Goal: Contribute content: Add original content to the website for others to see

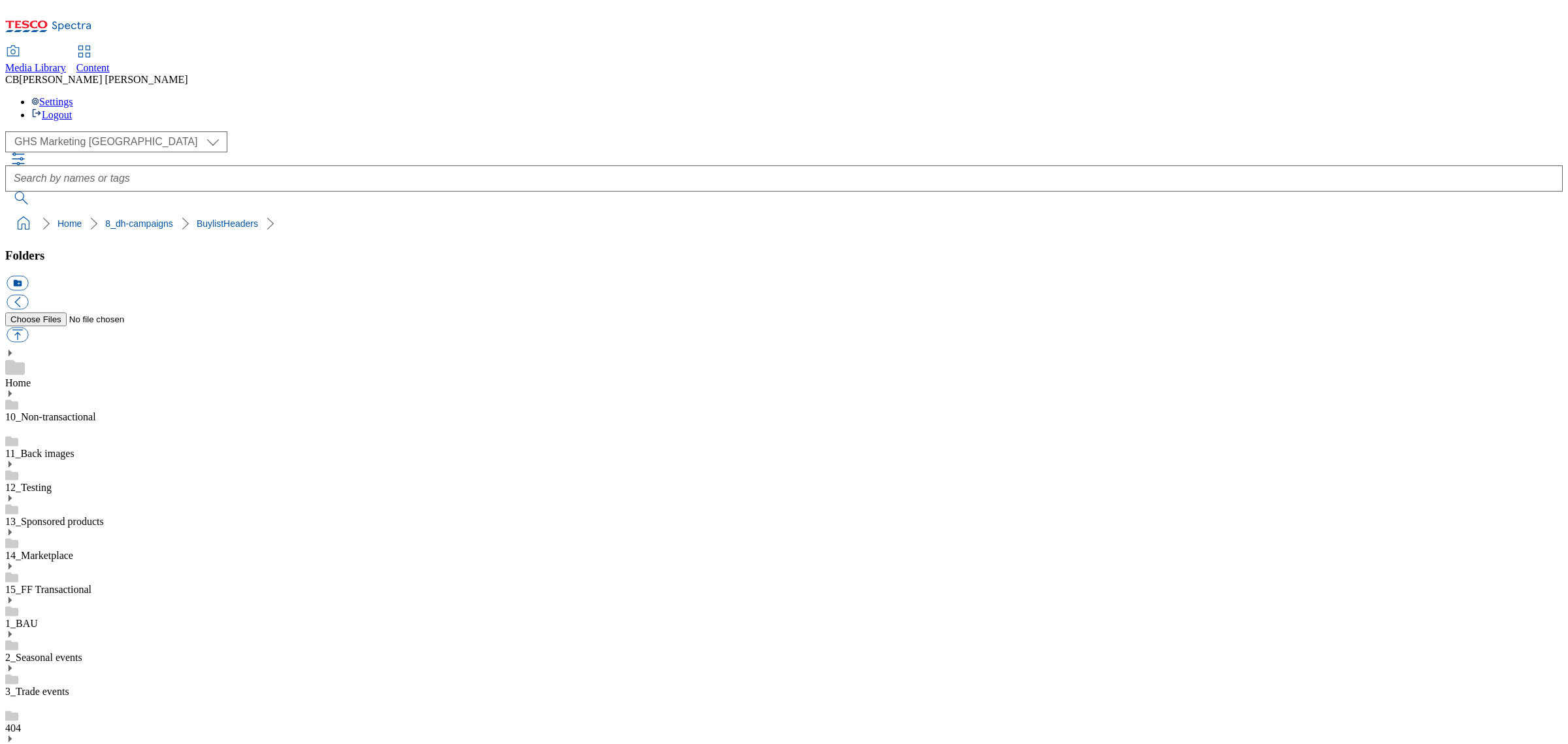
scroll to position [240, 0]
click at [28, 328] on button "button" at bounding box center [17, 335] width 22 height 15
type input "C:\fakepath\1754477167578-Packshot_V2.png"
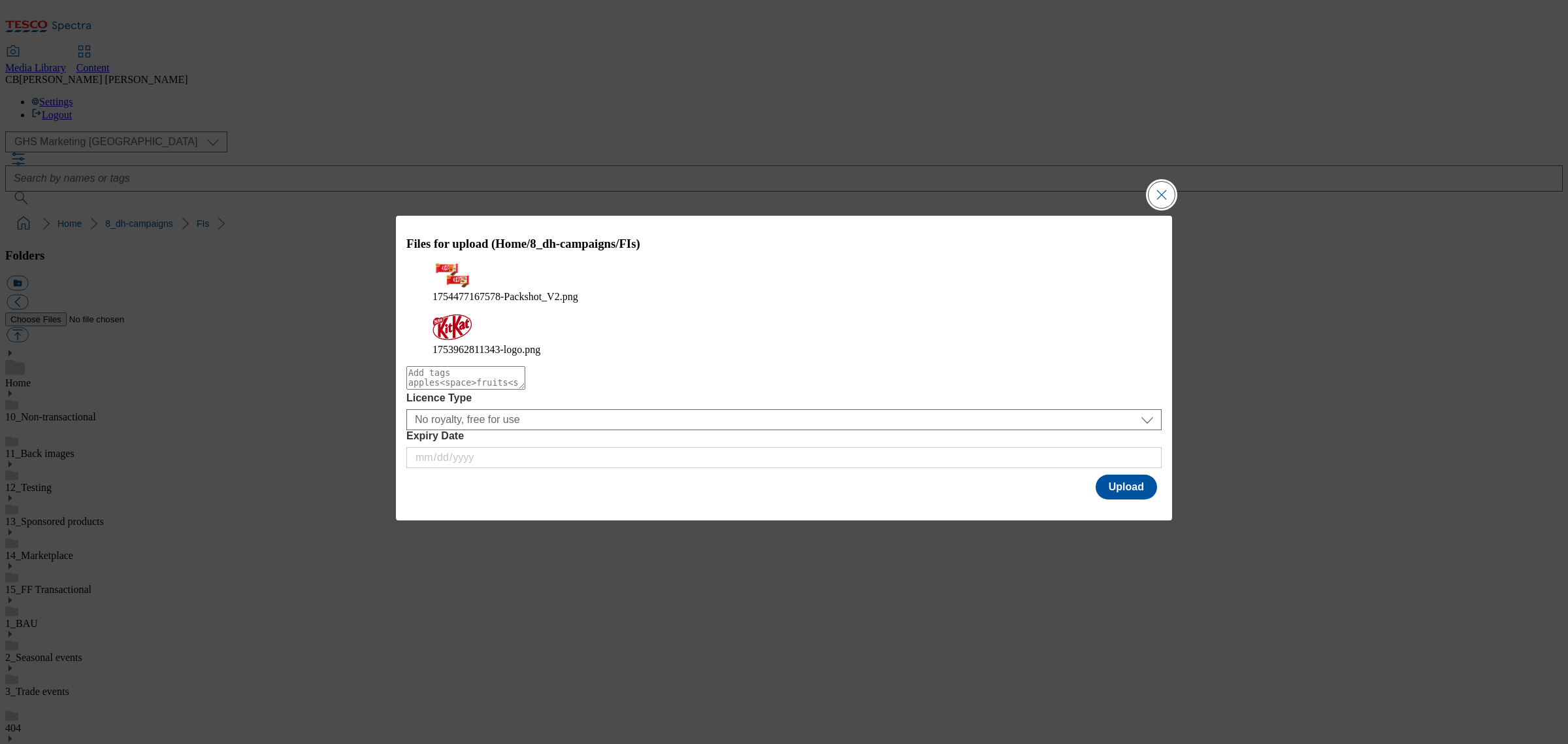
click at [1162, 208] on button "Close Modal" at bounding box center [1161, 194] width 26 height 26
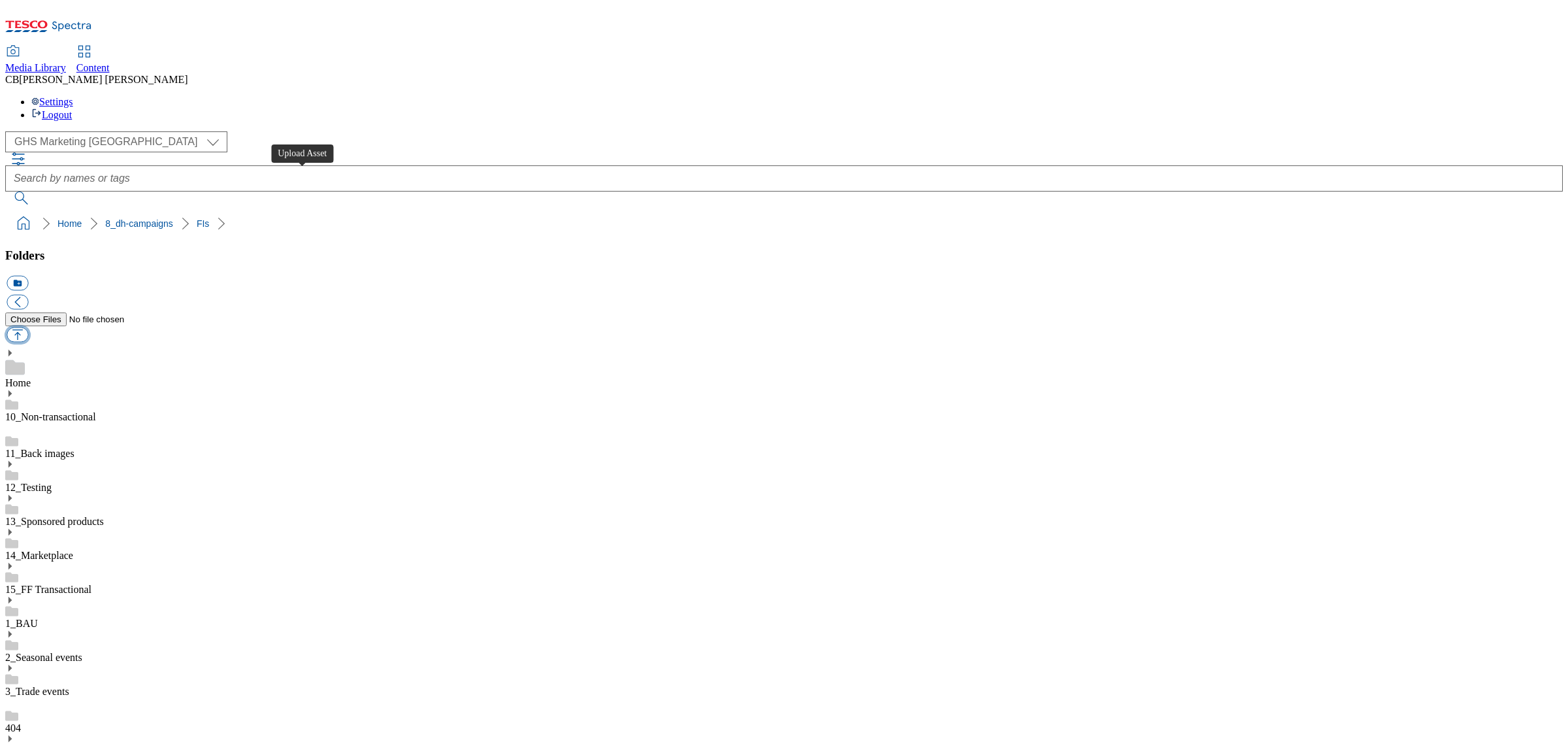
click at [28, 328] on button "button" at bounding box center [17, 335] width 22 height 15
type input "C:\fakepath\1754477167578-Packshot_V2.png"
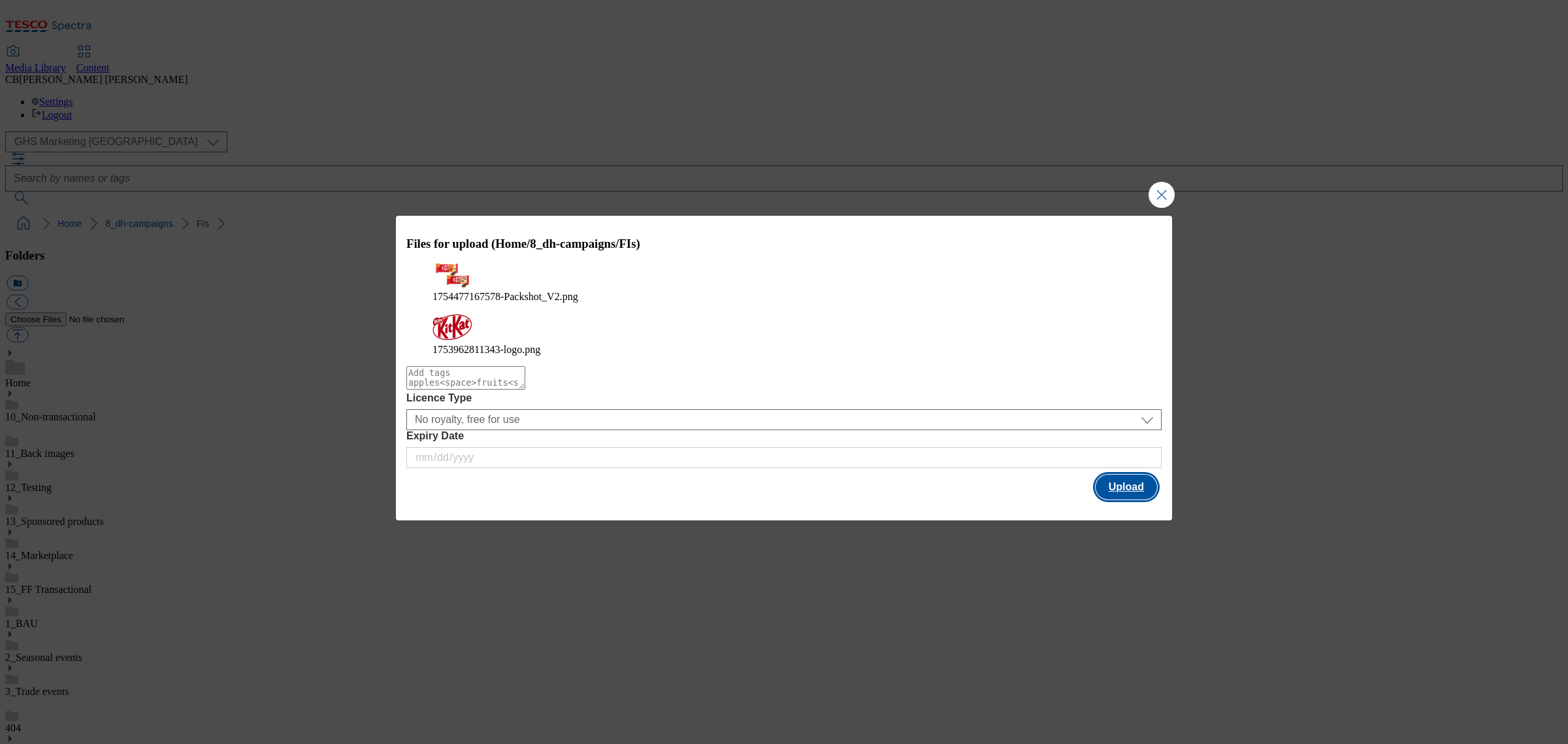
click at [1134, 475] on button "Upload" at bounding box center [1126, 487] width 61 height 24
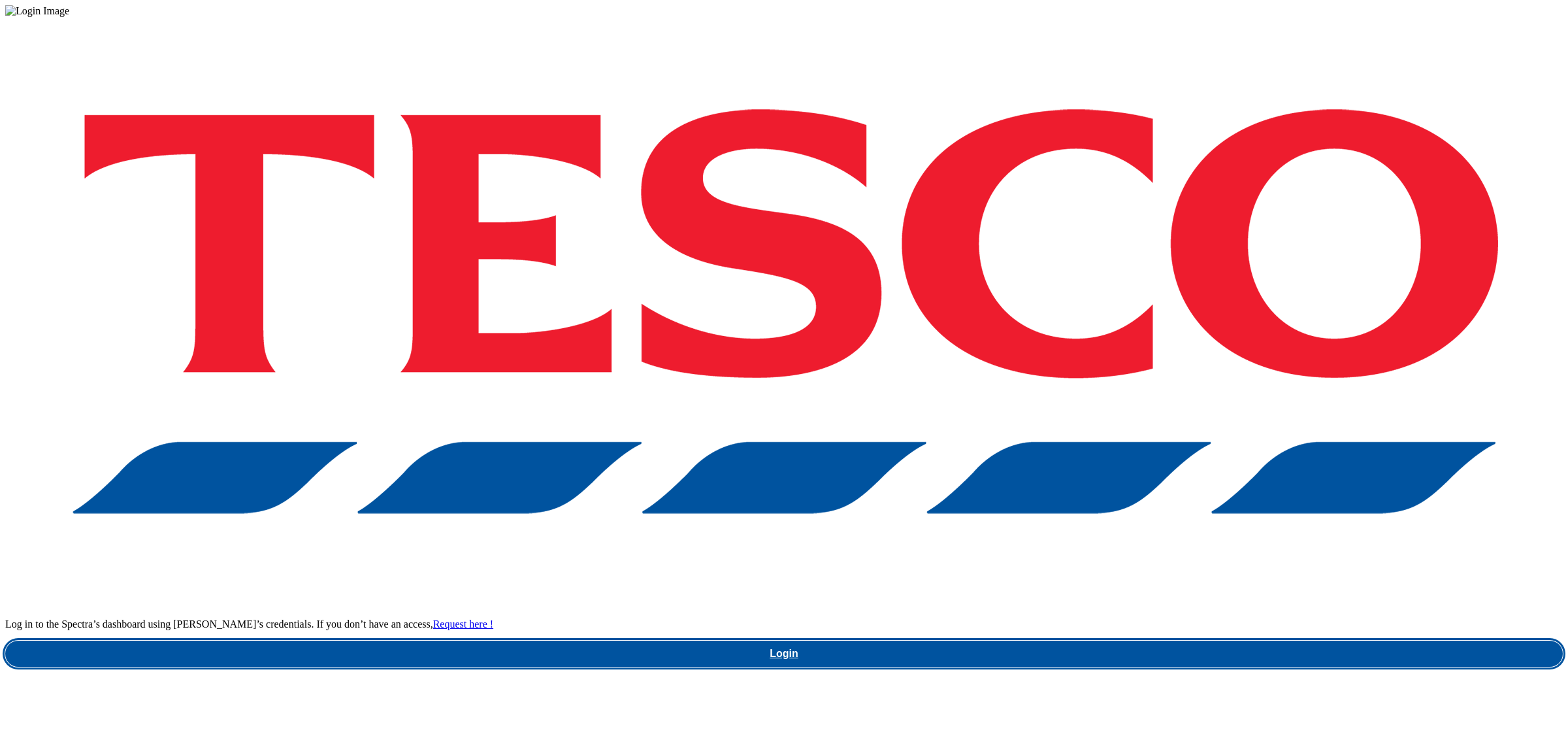
click at [1153, 641] on link "Login" at bounding box center [784, 654] width 1558 height 26
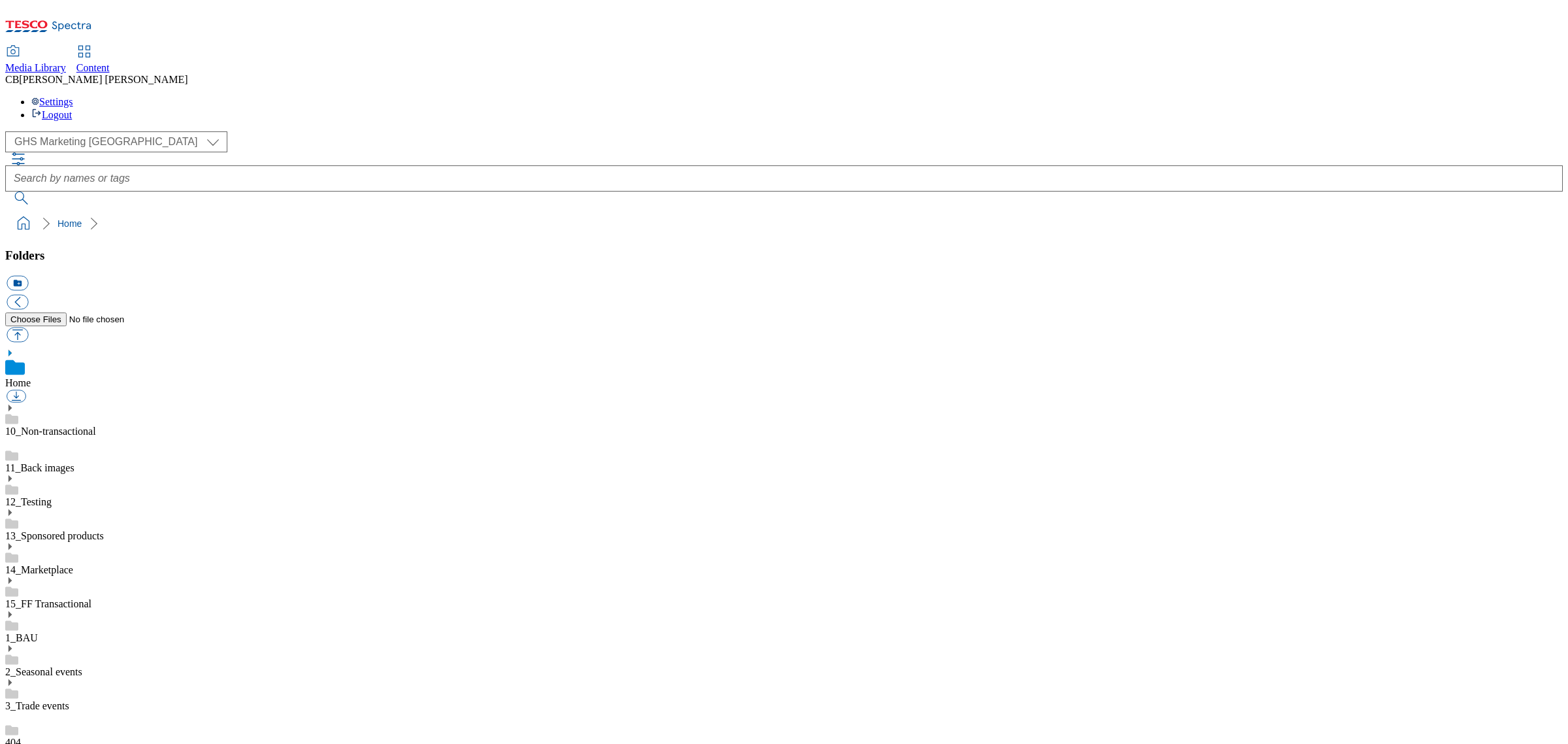
scroll to position [1, 0]
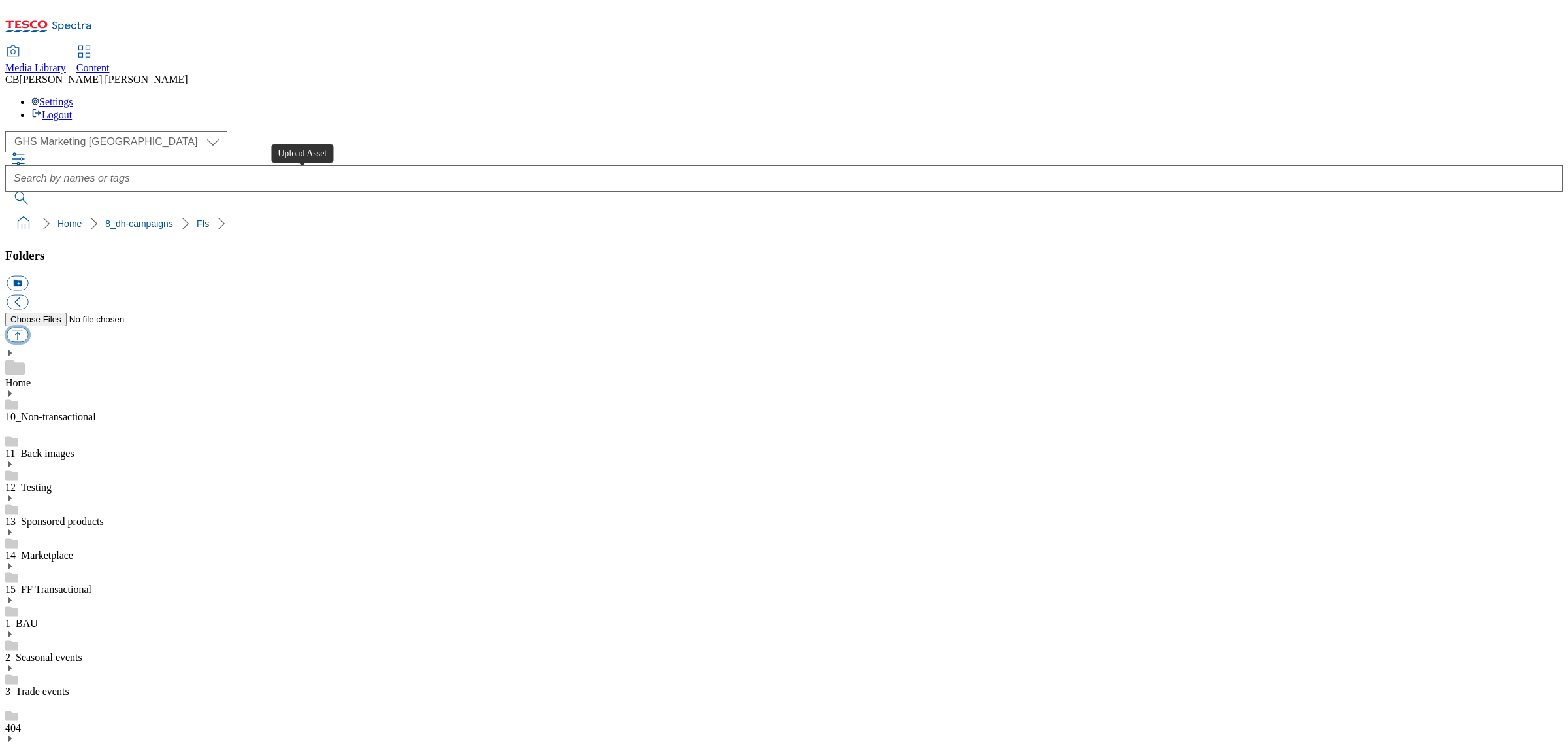
click at [28, 328] on button "button" at bounding box center [17, 335] width 22 height 15
type input "C:\fakepath\1754477167578-Packshot_V2.png"
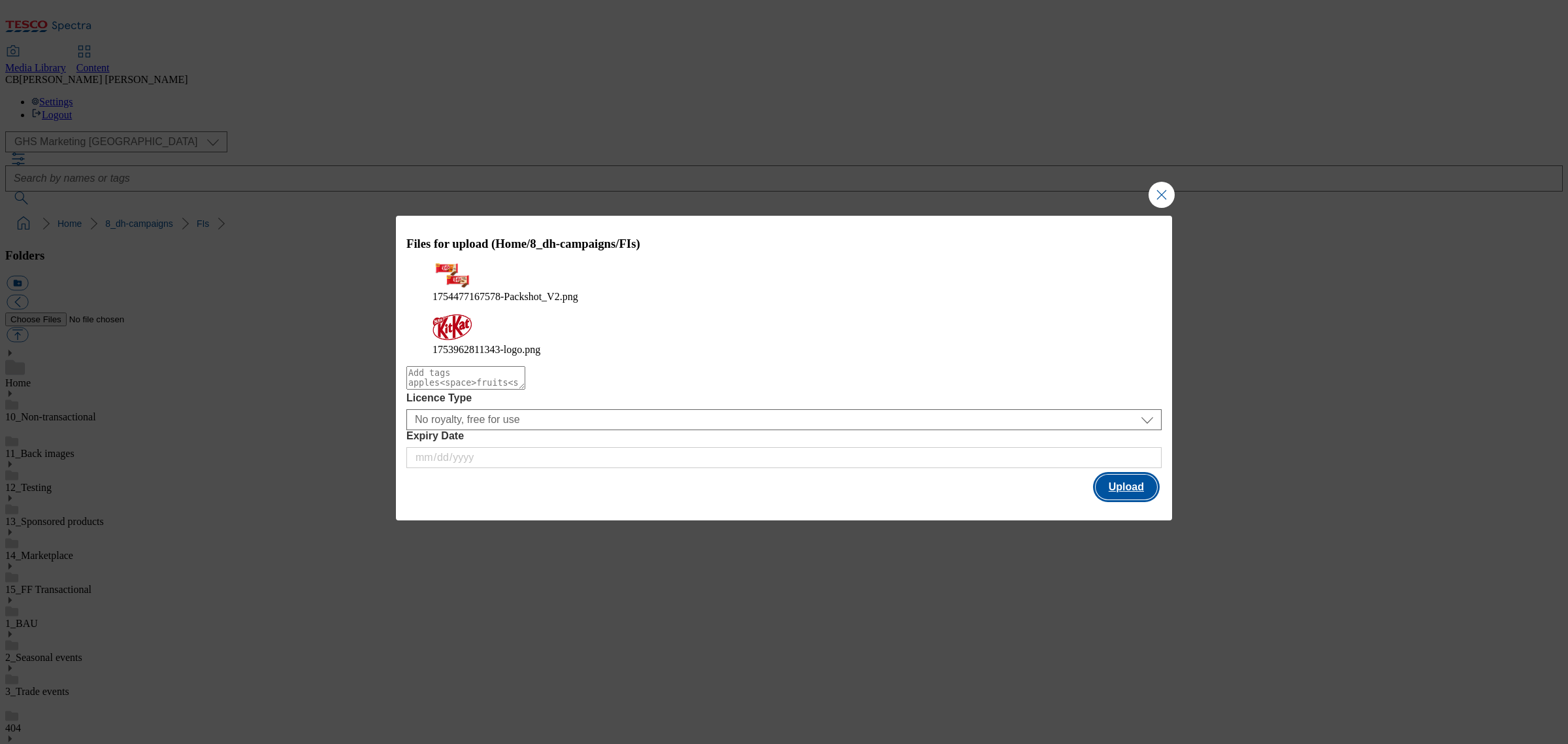
click at [1127, 486] on button "Upload" at bounding box center [1126, 487] width 61 height 24
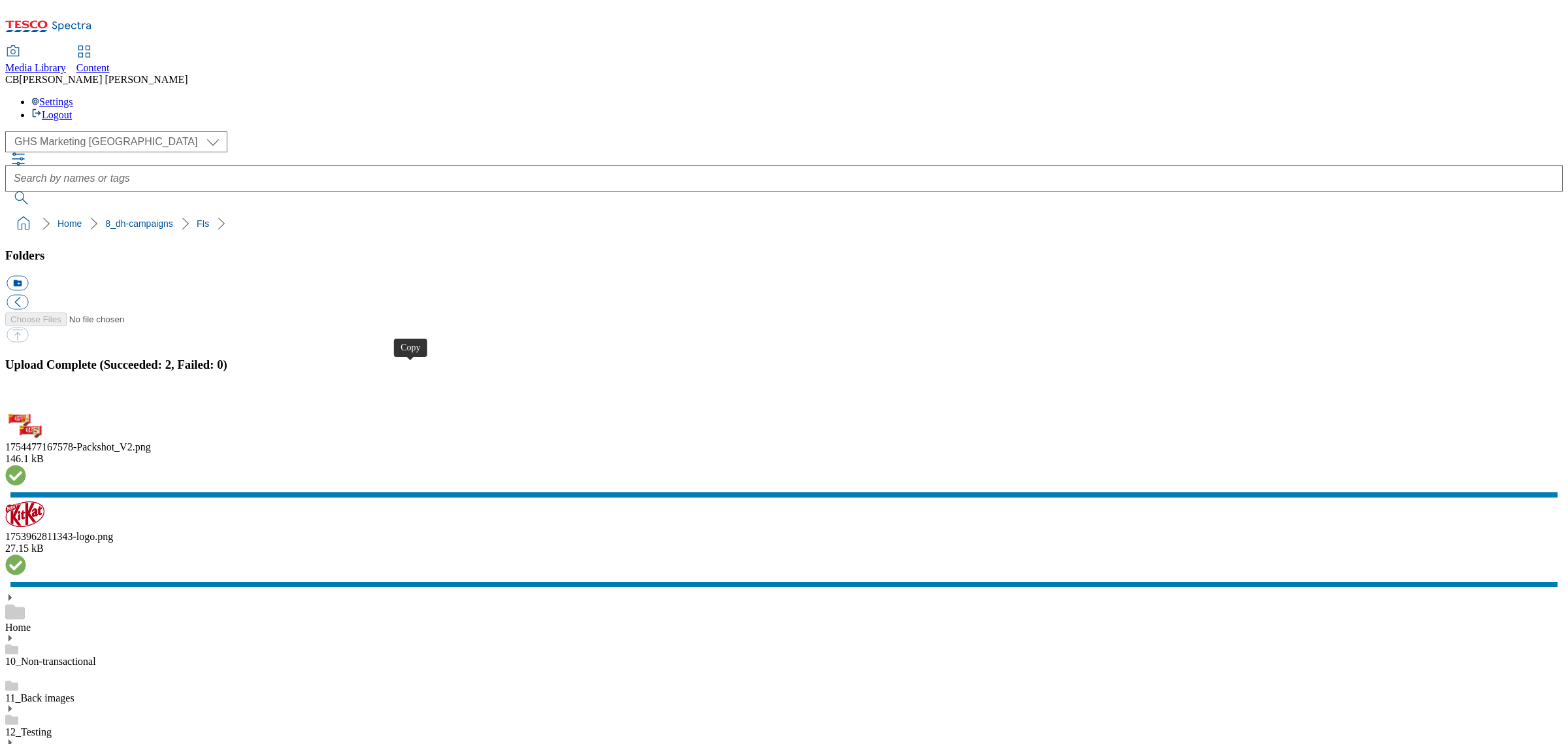
click at [26, 411] on button "button" at bounding box center [16, 405] width 20 height 12
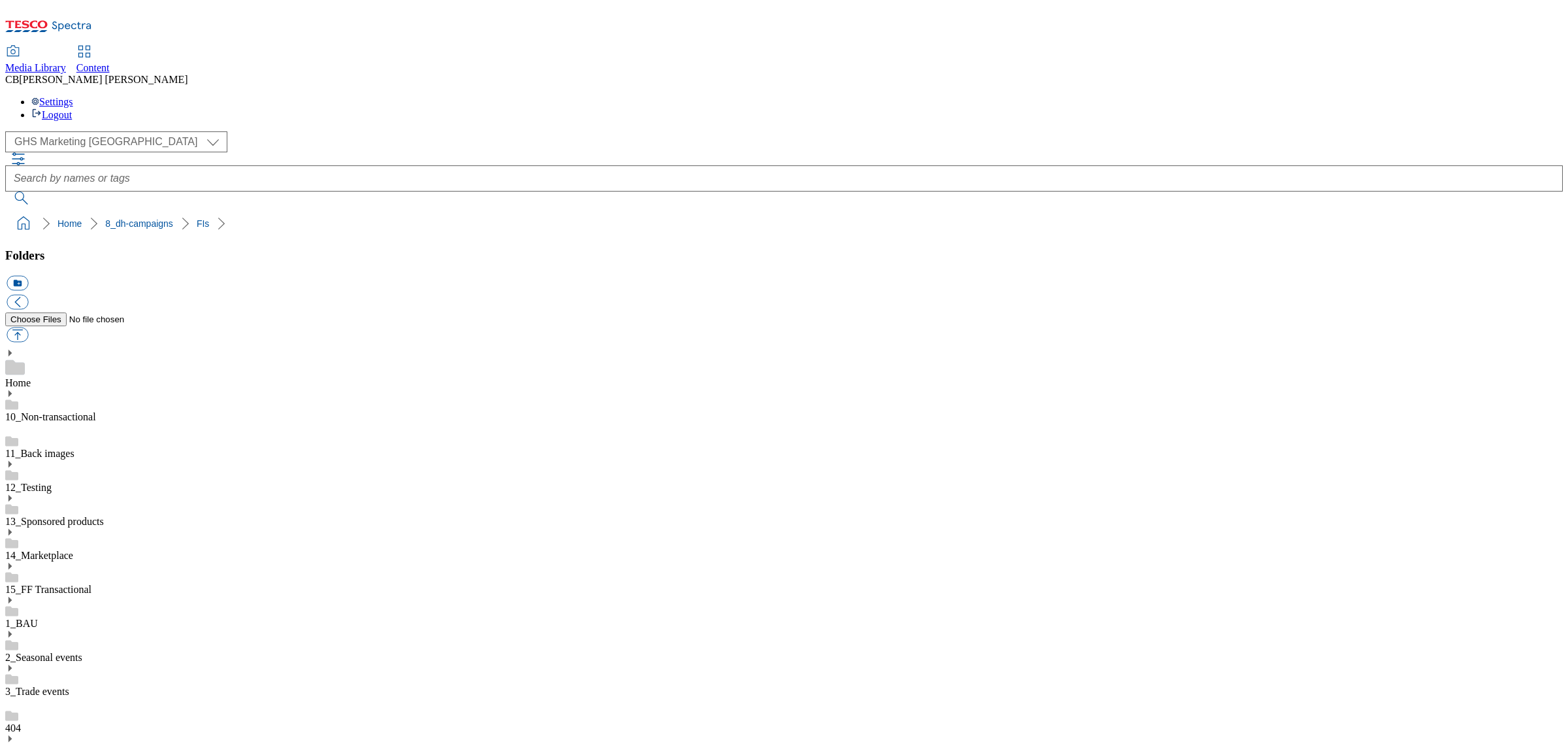
drag, startPoint x: 563, startPoint y: 373, endPoint x: 565, endPoint y: 358, distance: 15.1
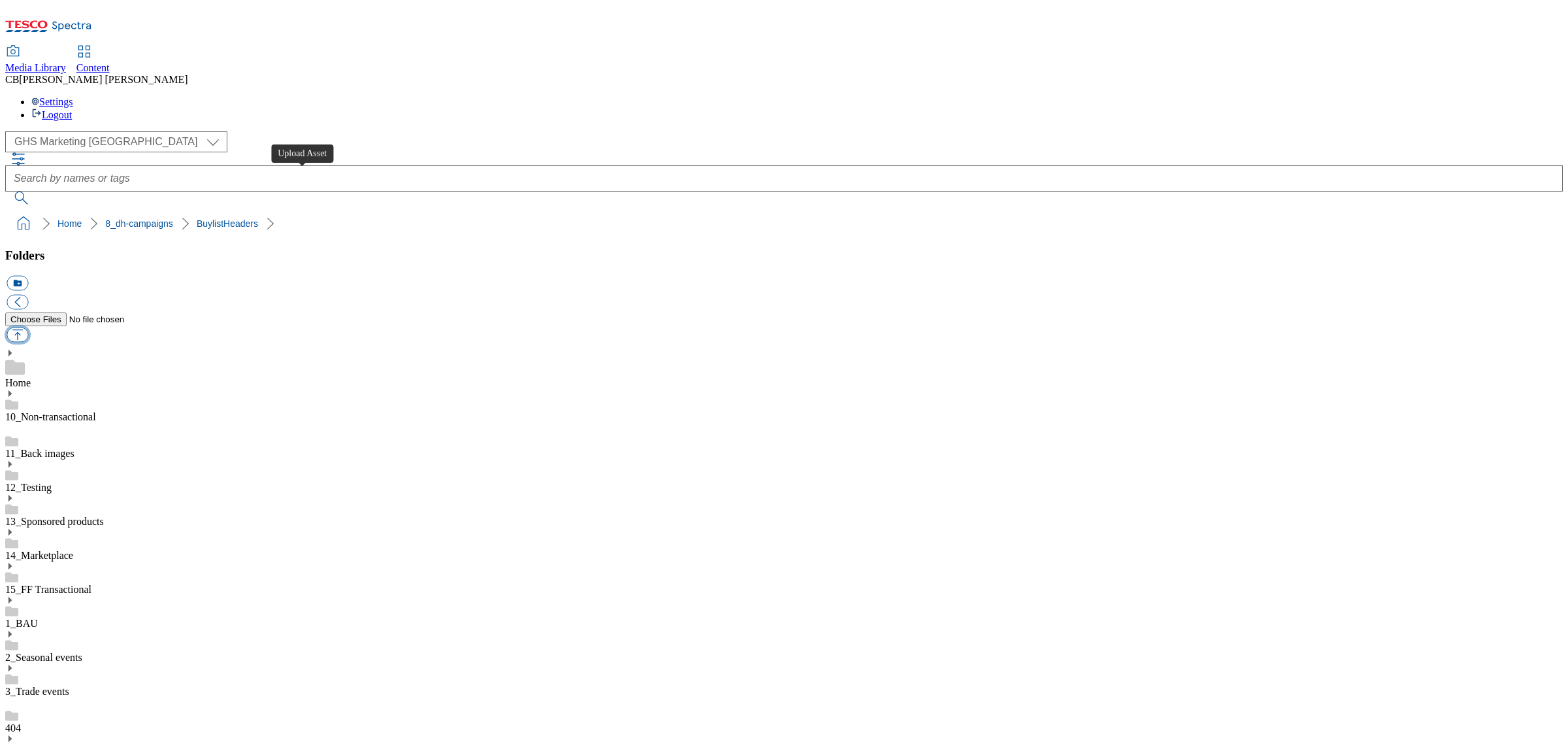
click at [28, 328] on button "button" at bounding box center [17, 335] width 22 height 15
type input "C:\fakepath\1753447660972-Ad541085_Monkey_Shoulder_legobrand_H_1184x333_V2.jpg"
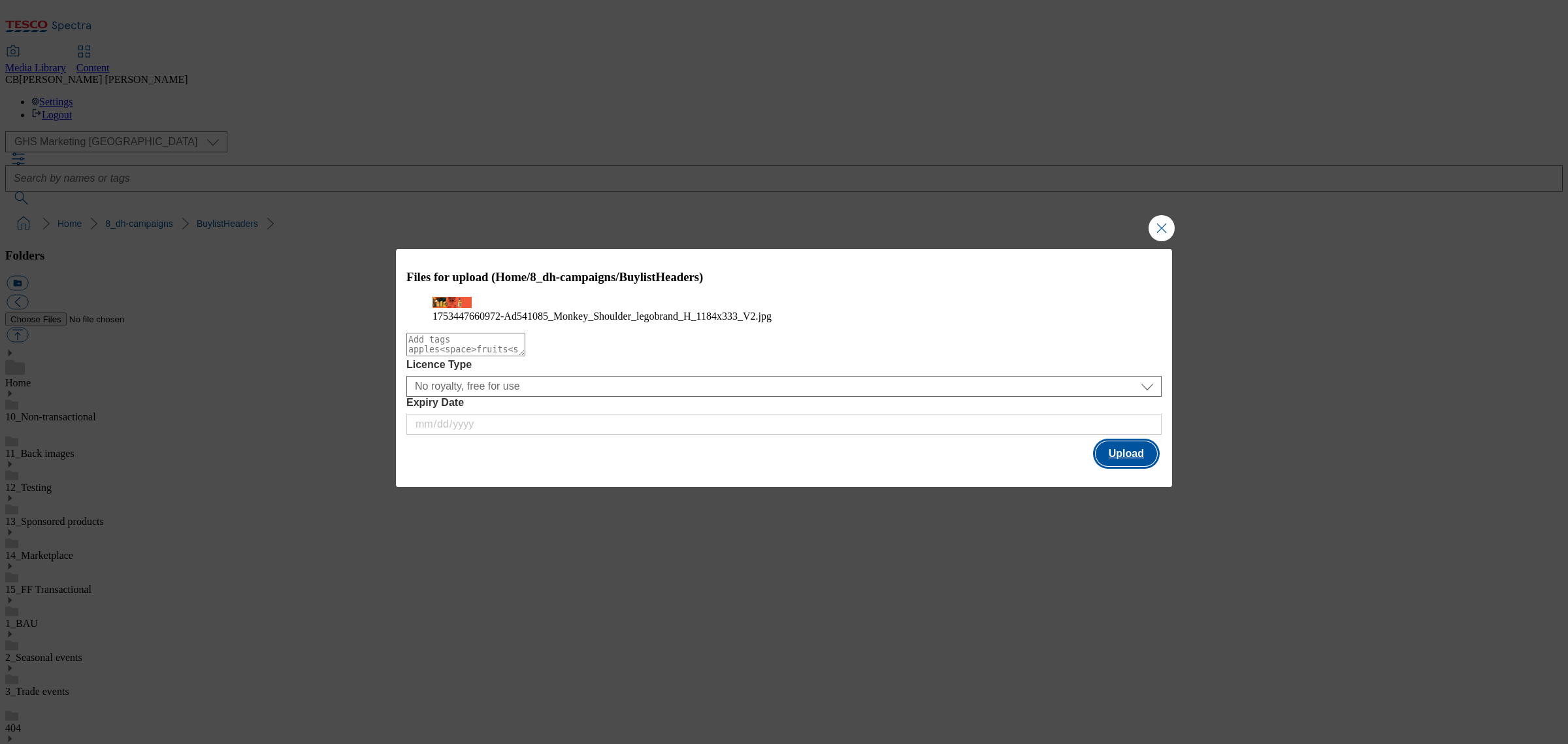
click at [1135, 466] on button "Upload" at bounding box center [1126, 454] width 61 height 24
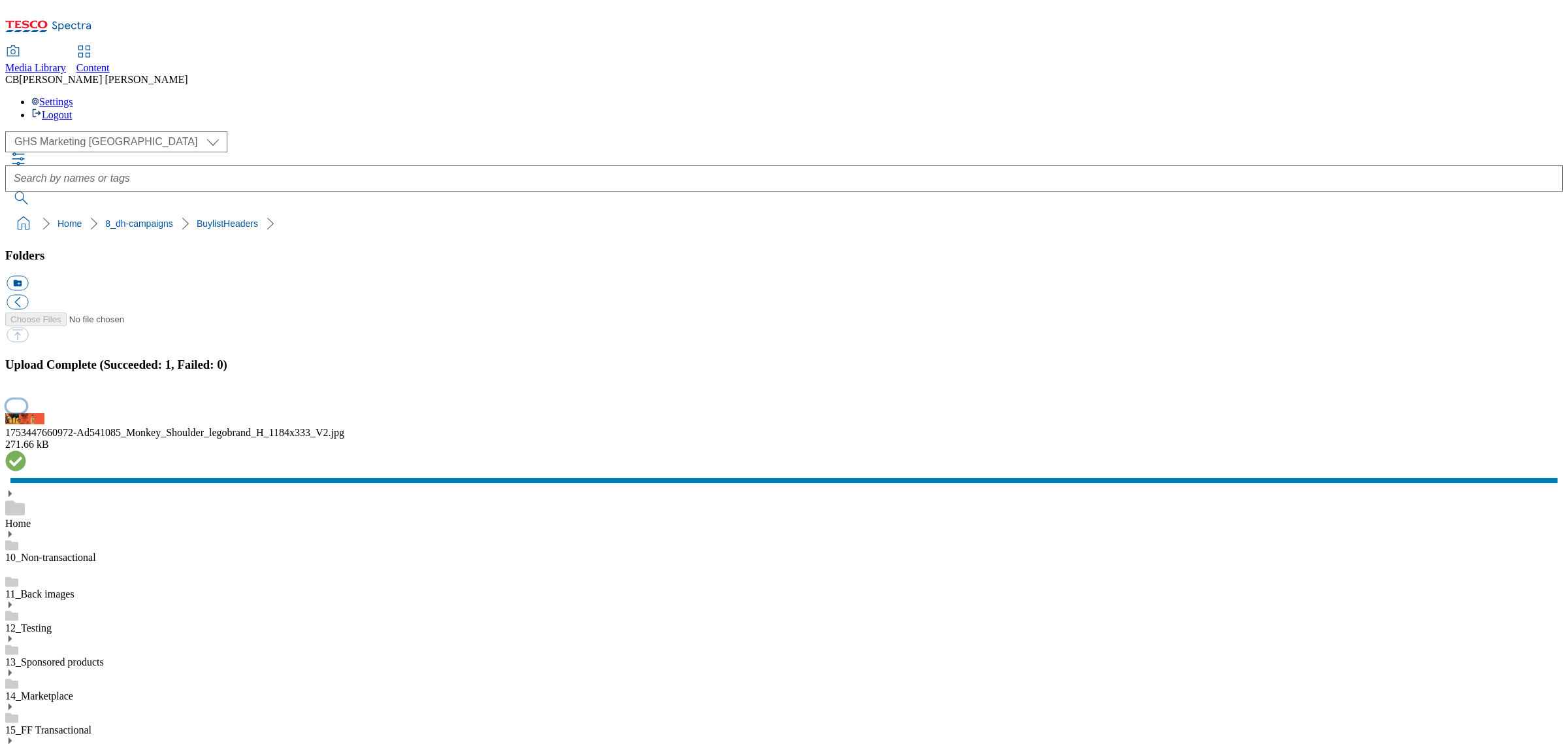
click at [26, 411] on button "button" at bounding box center [16, 405] width 20 height 12
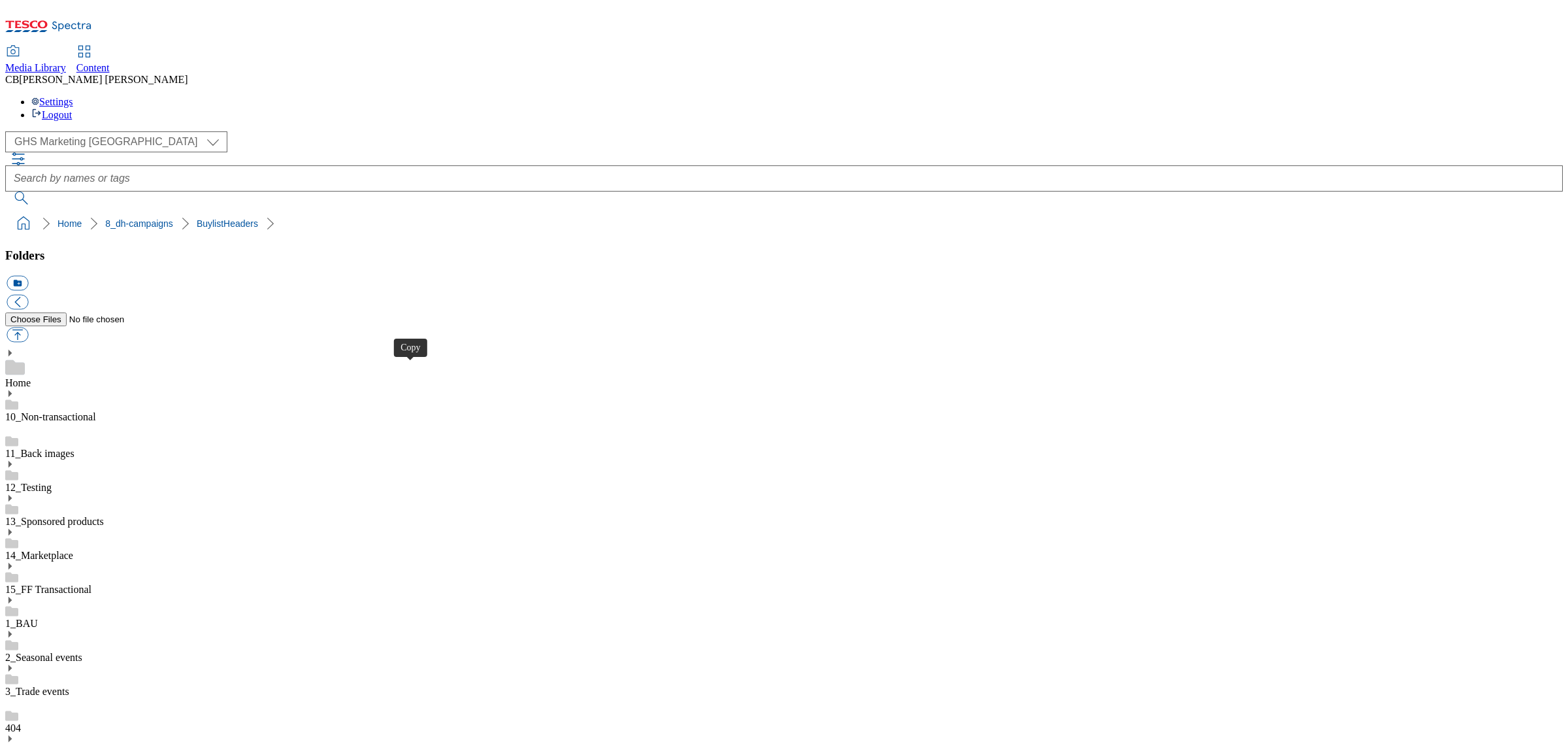
click at [28, 328] on button "button" at bounding box center [17, 335] width 22 height 15
type input "C:\fakepath\1754043620549-Desktop.png"
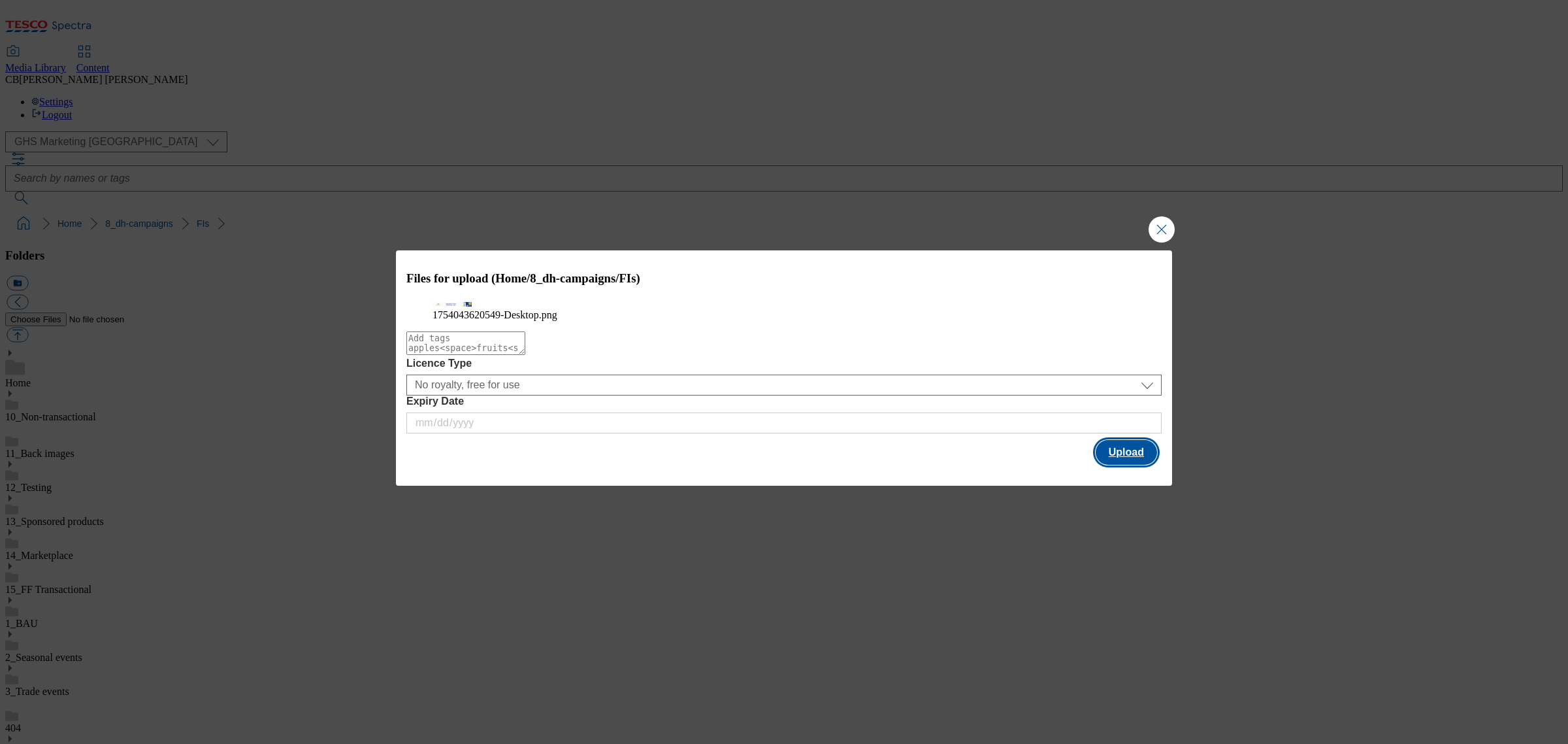
click at [1121, 465] on button "Upload" at bounding box center [1126, 452] width 61 height 24
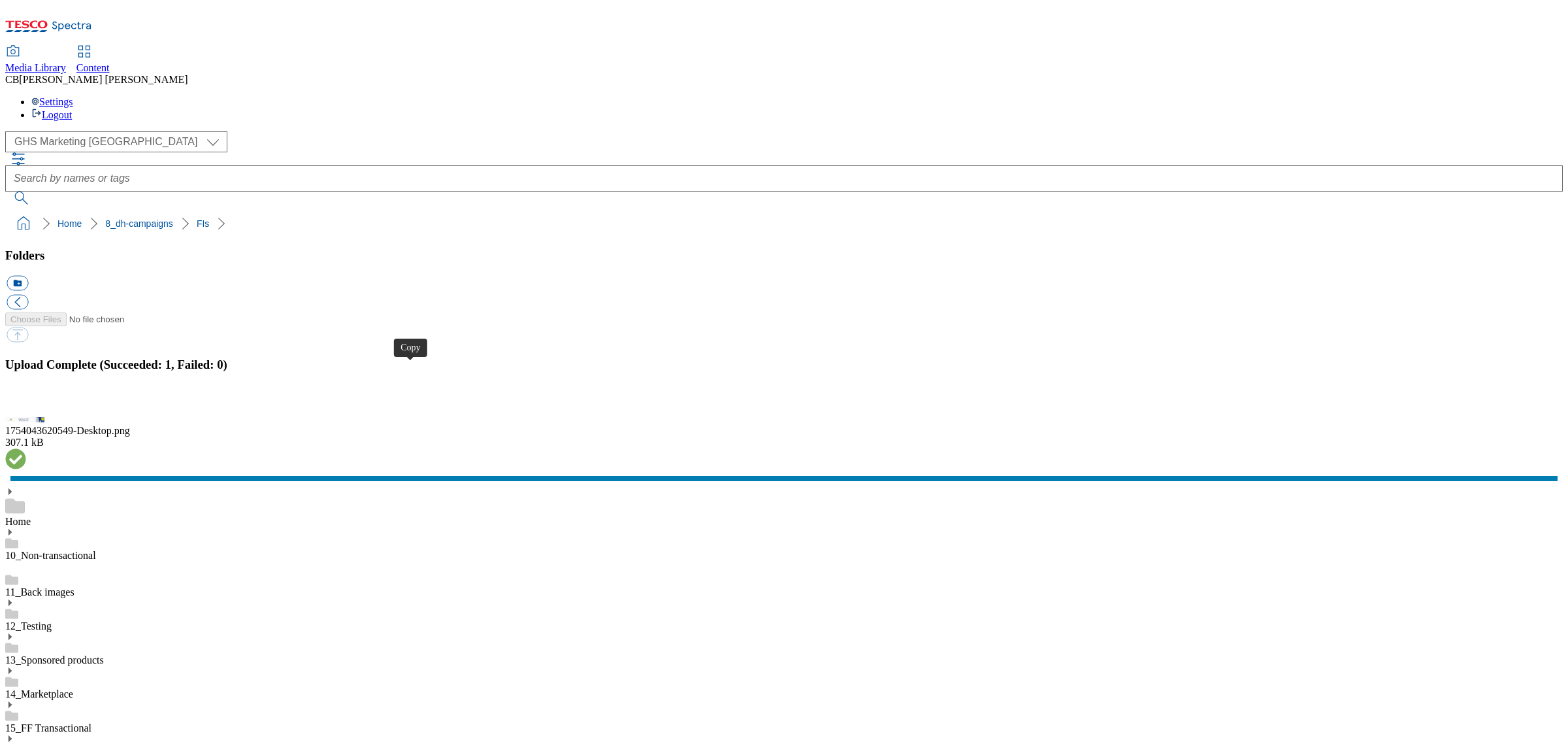
click at [26, 411] on button "button" at bounding box center [16, 405] width 20 height 12
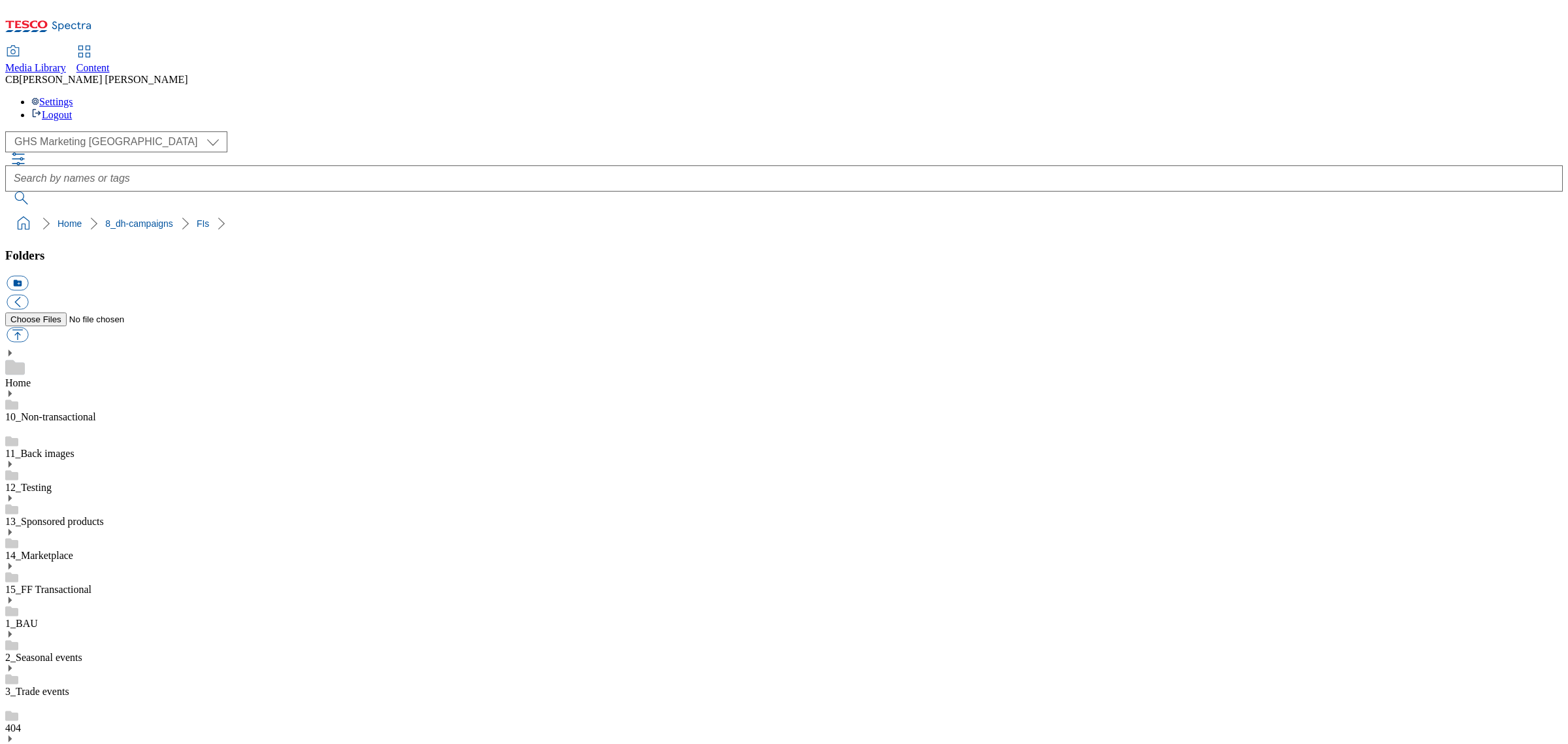
click at [28, 328] on button "button" at bounding box center [17, 335] width 22 height 15
type input "C:\fakepath\1754393125111-Desktop.png"
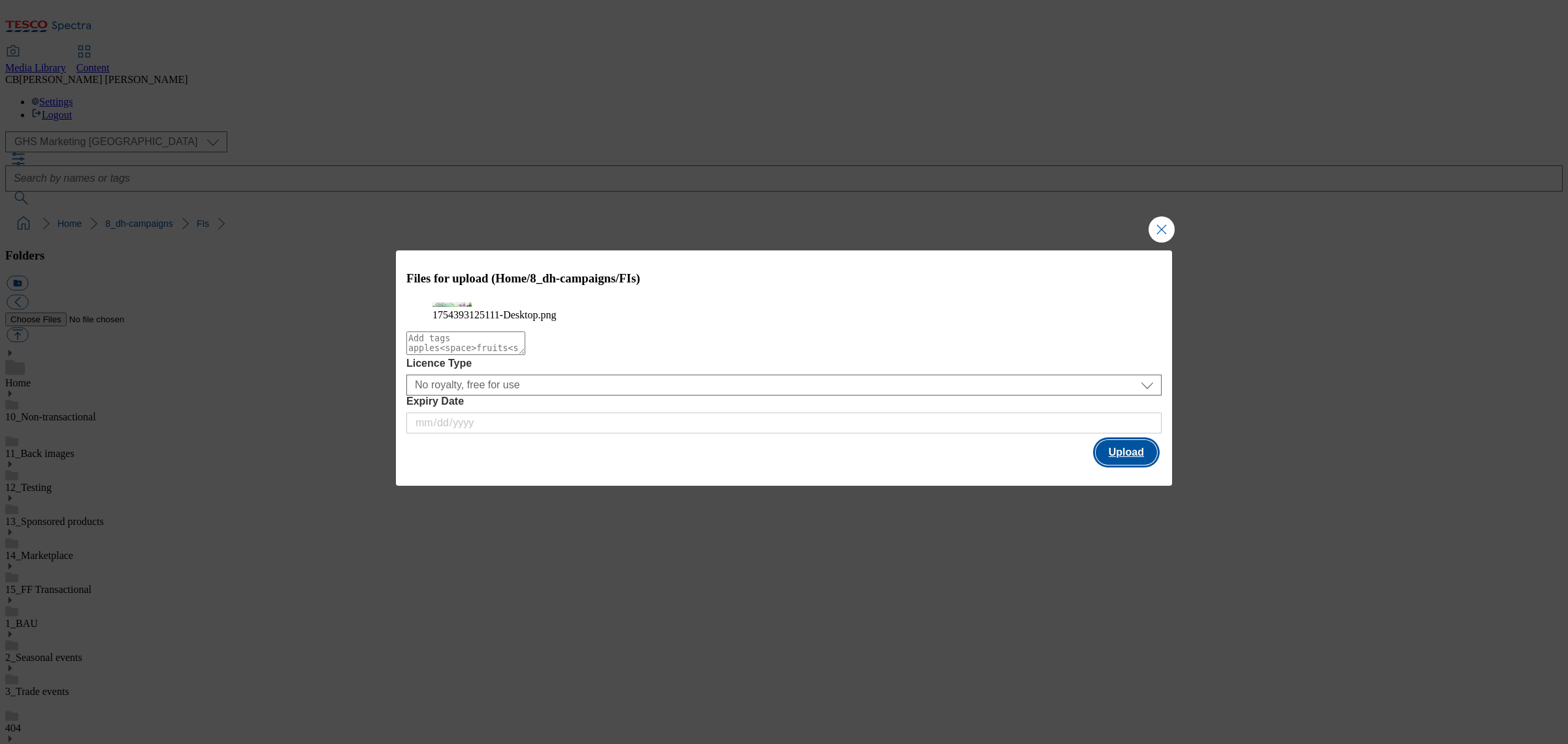
click at [1131, 465] on button "Upload" at bounding box center [1126, 452] width 61 height 24
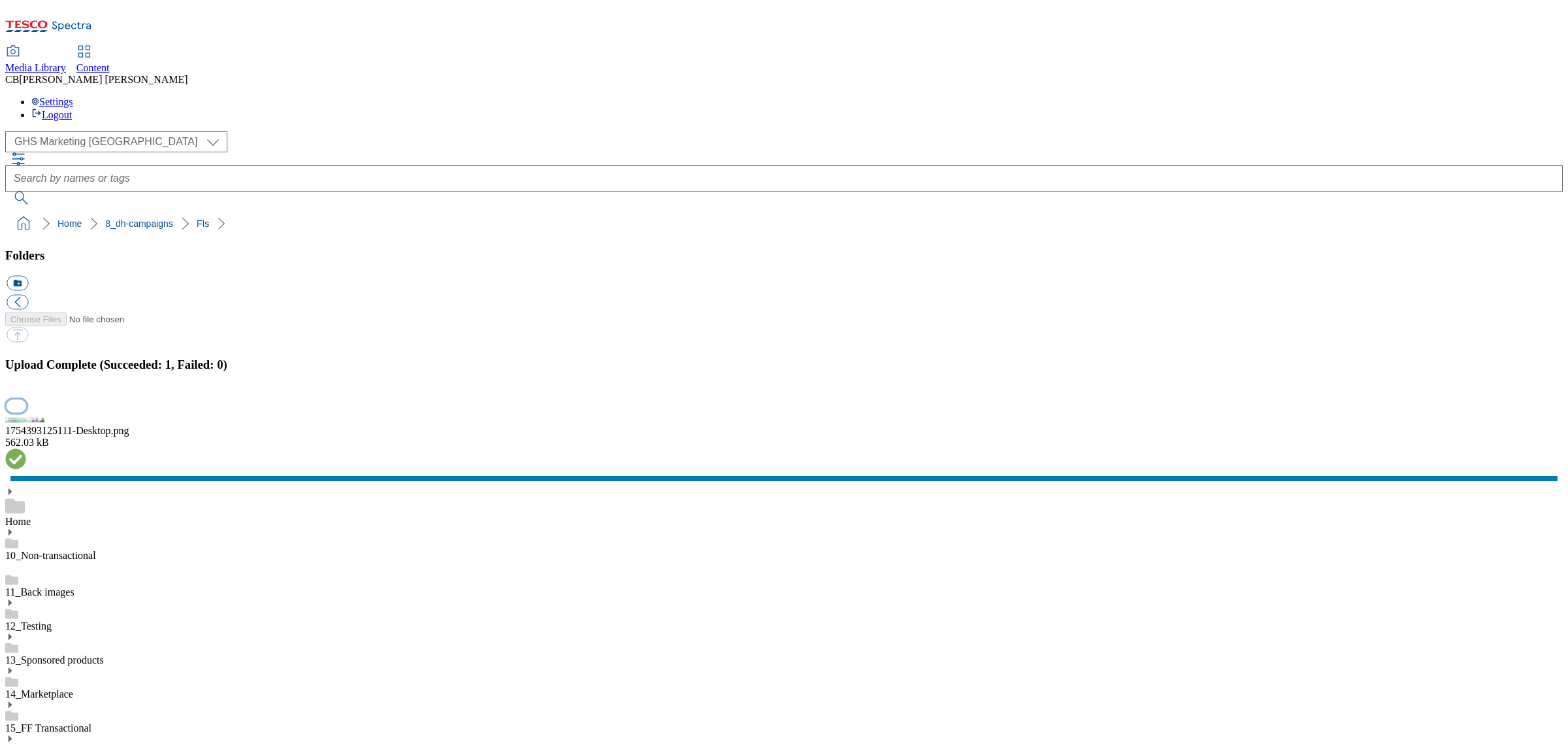
click at [26, 411] on button "button" at bounding box center [16, 405] width 20 height 12
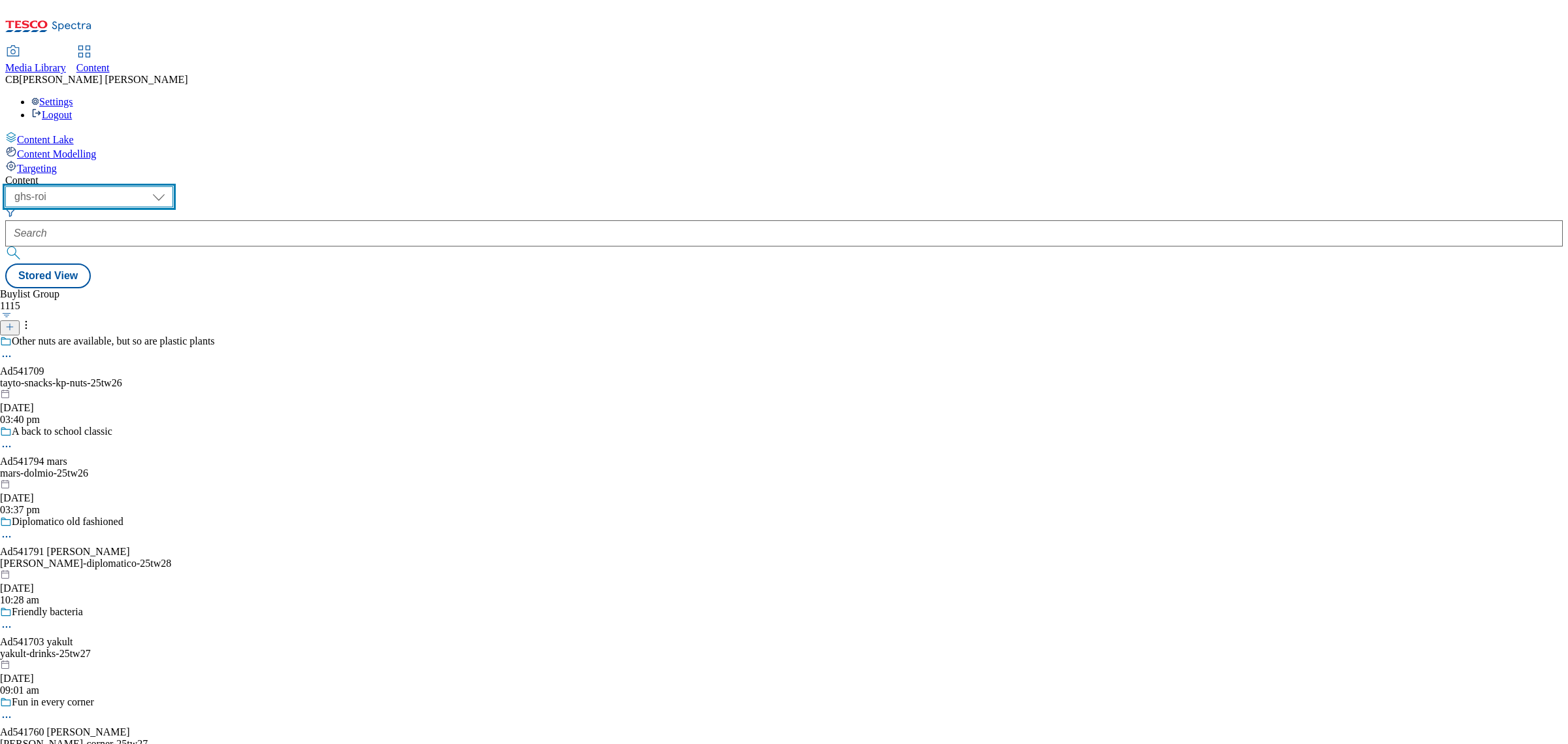
click at [173, 186] on select "ghs-roi ghs-[GEOGRAPHIC_DATA]" at bounding box center [89, 196] width 168 height 21
select select "ghs-[GEOGRAPHIC_DATA]"
click at [170, 186] on select "ghs-roi ghs-[GEOGRAPHIC_DATA]" at bounding box center [89, 196] width 168 height 21
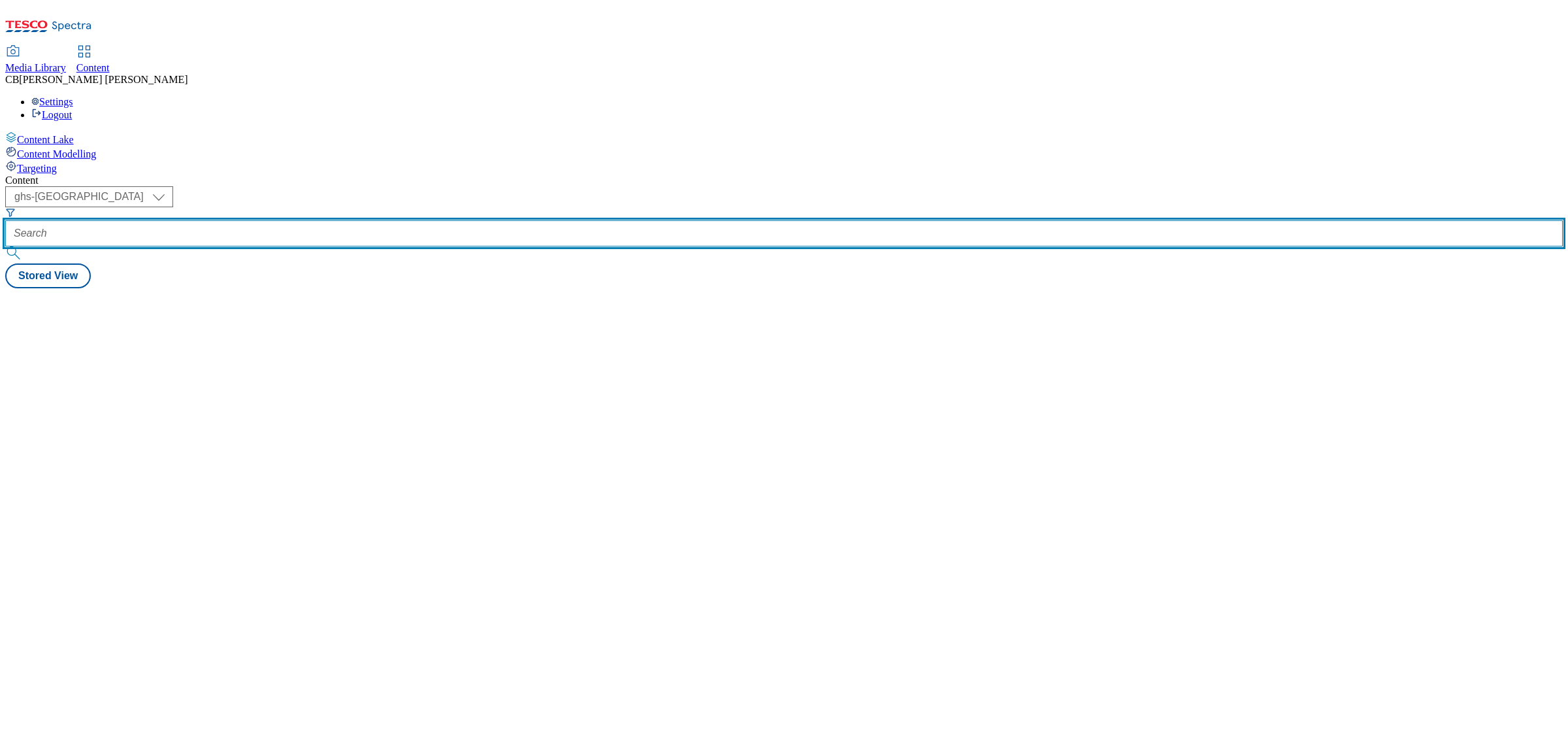
click at [315, 220] on input "text" at bounding box center [784, 233] width 1558 height 26
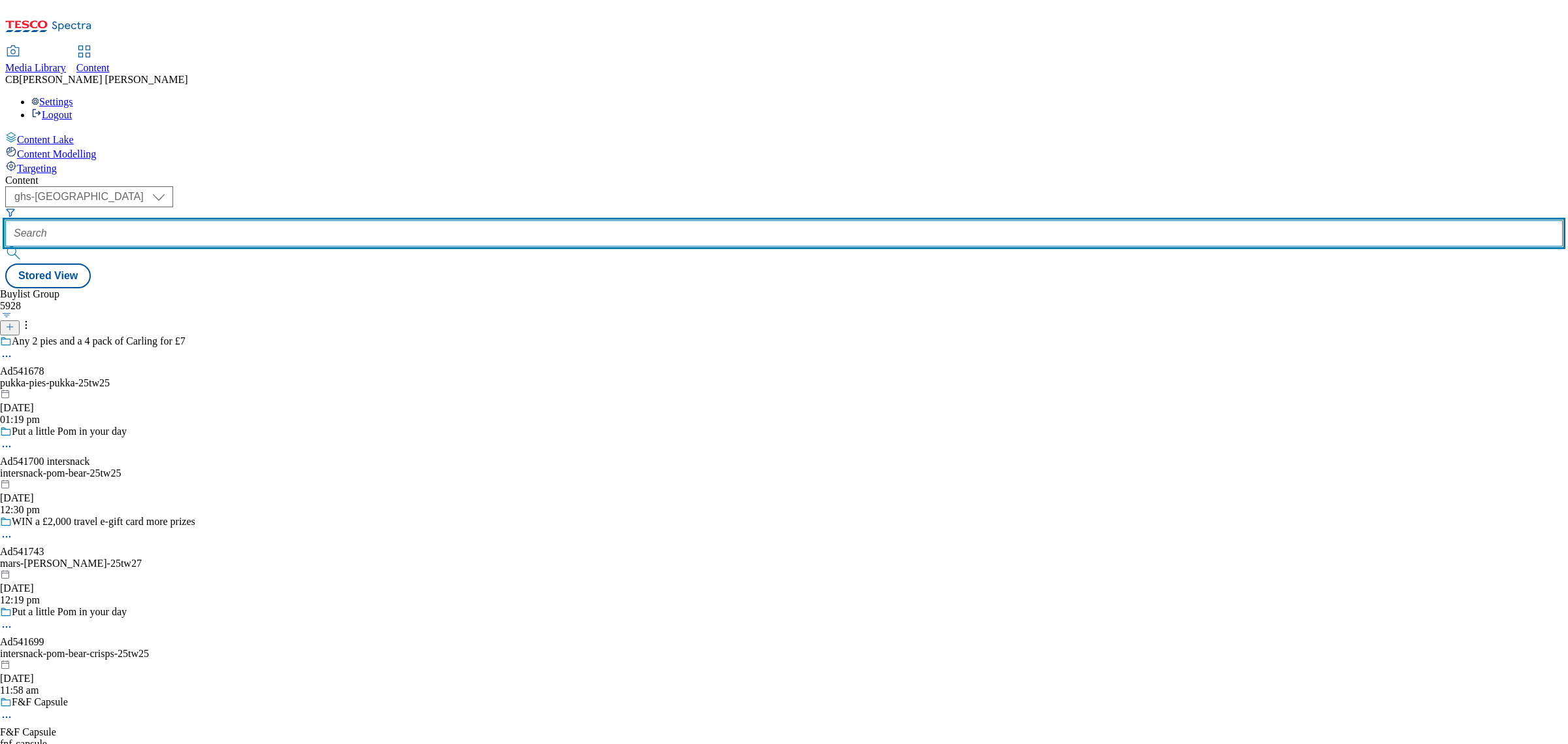
paste input "first-drinks-monkey-shoulder-25tw25"
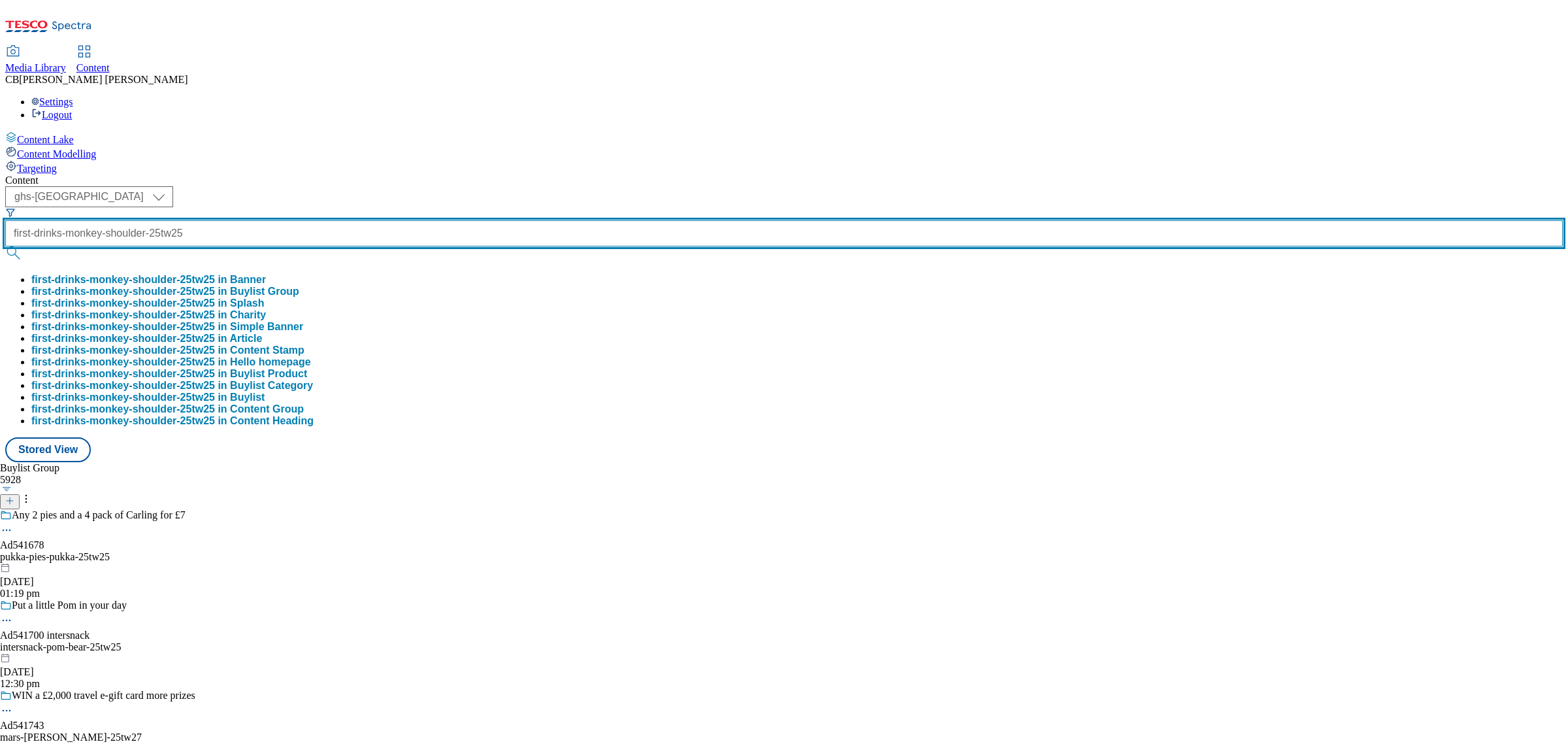
type input "first-drinks-monkey-shoulder-25tw25"
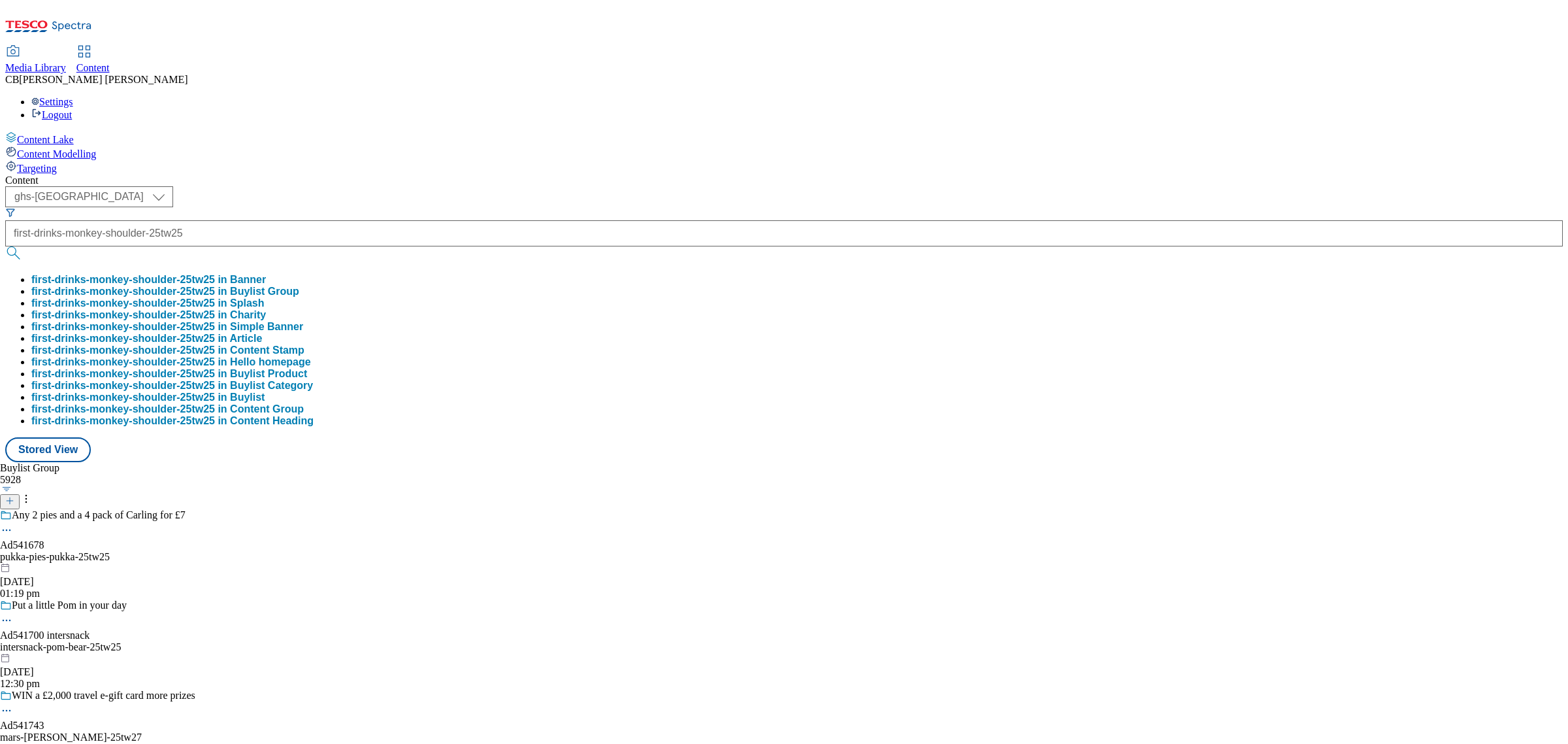
click at [300, 286] on button "first-drinks-monkey-shoulder-25tw25 in Buylist Group" at bounding box center [164, 291] width 268 height 12
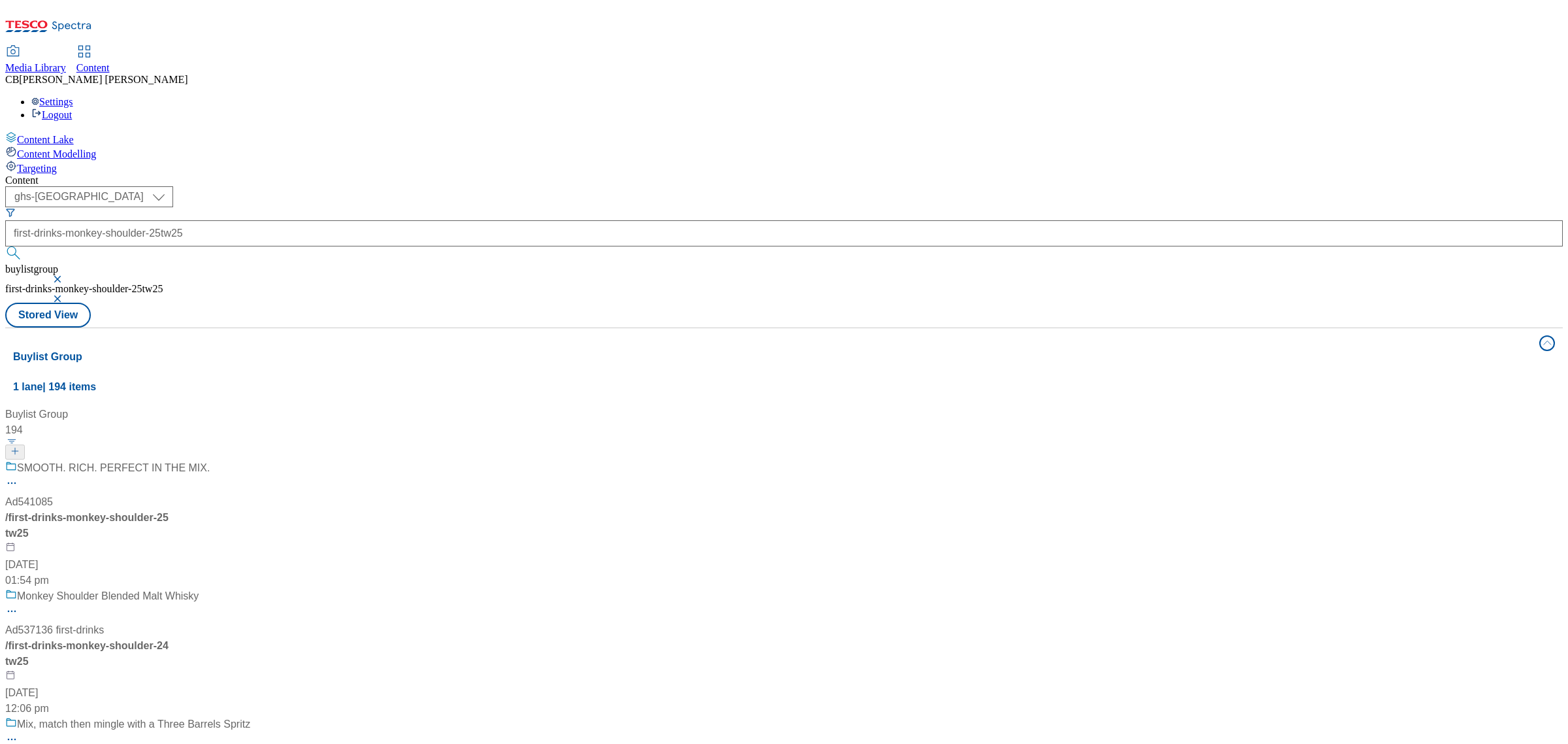
click at [306, 460] on div "SMOOTH. RICH. PERFECT IN THE MIX." at bounding box center [156, 477] width 300 height 34
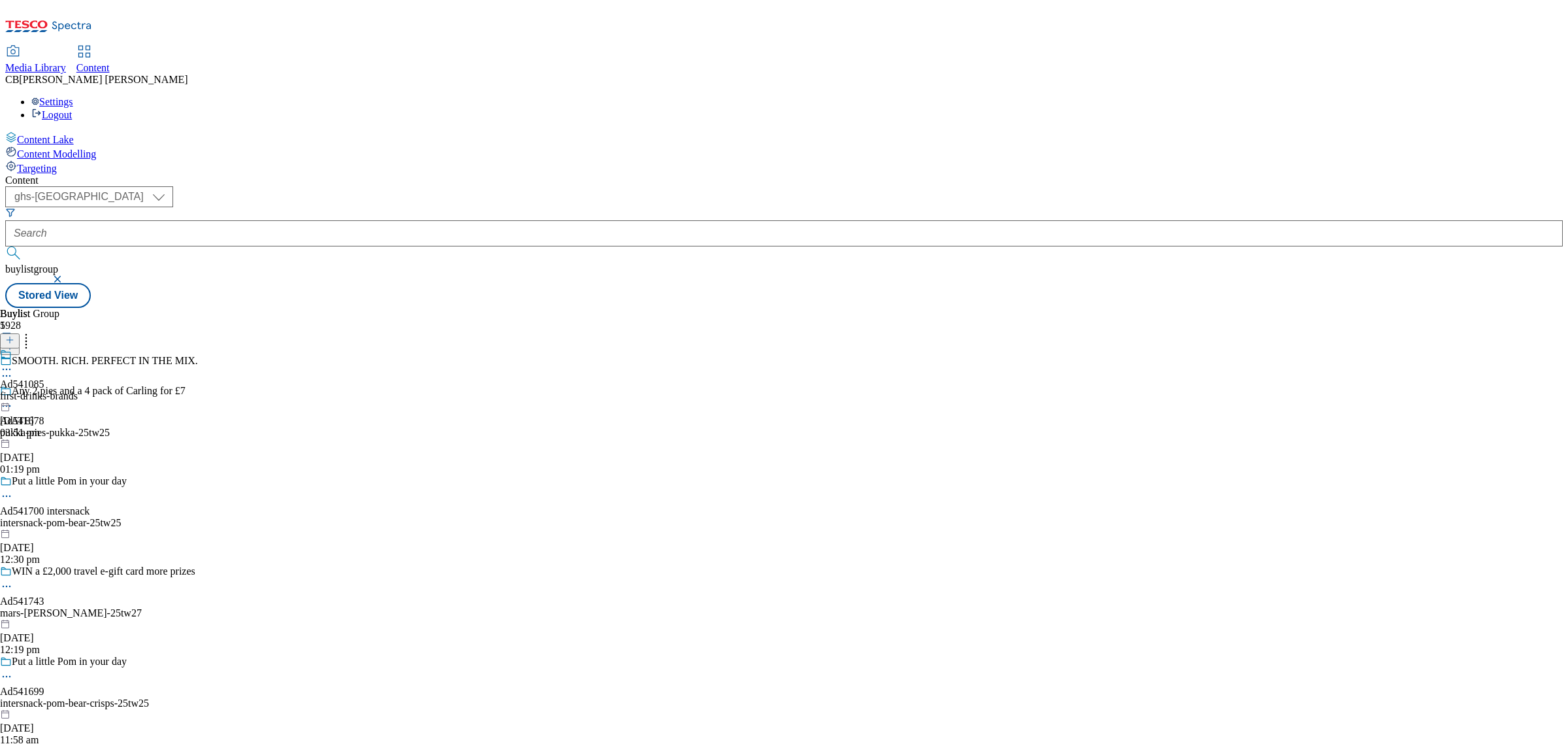
click at [13, 363] on icon at bounding box center [7, 369] width 13 height 13
click at [55, 392] on span "Edit" at bounding box center [48, 396] width 15 height 9
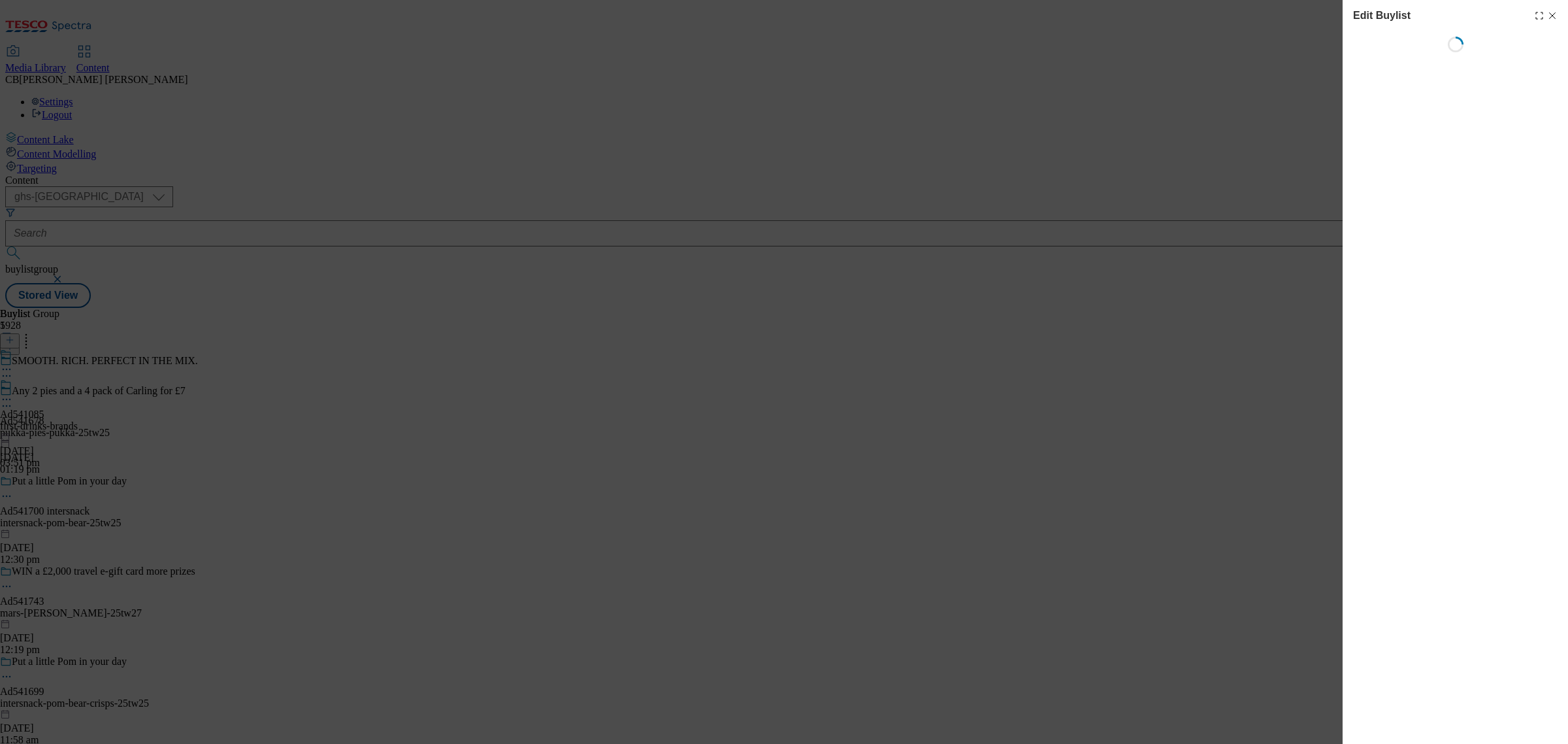
select select "tactical"
select select "supplier funded short term 1-3 weeks"
select select "dunnhumby"
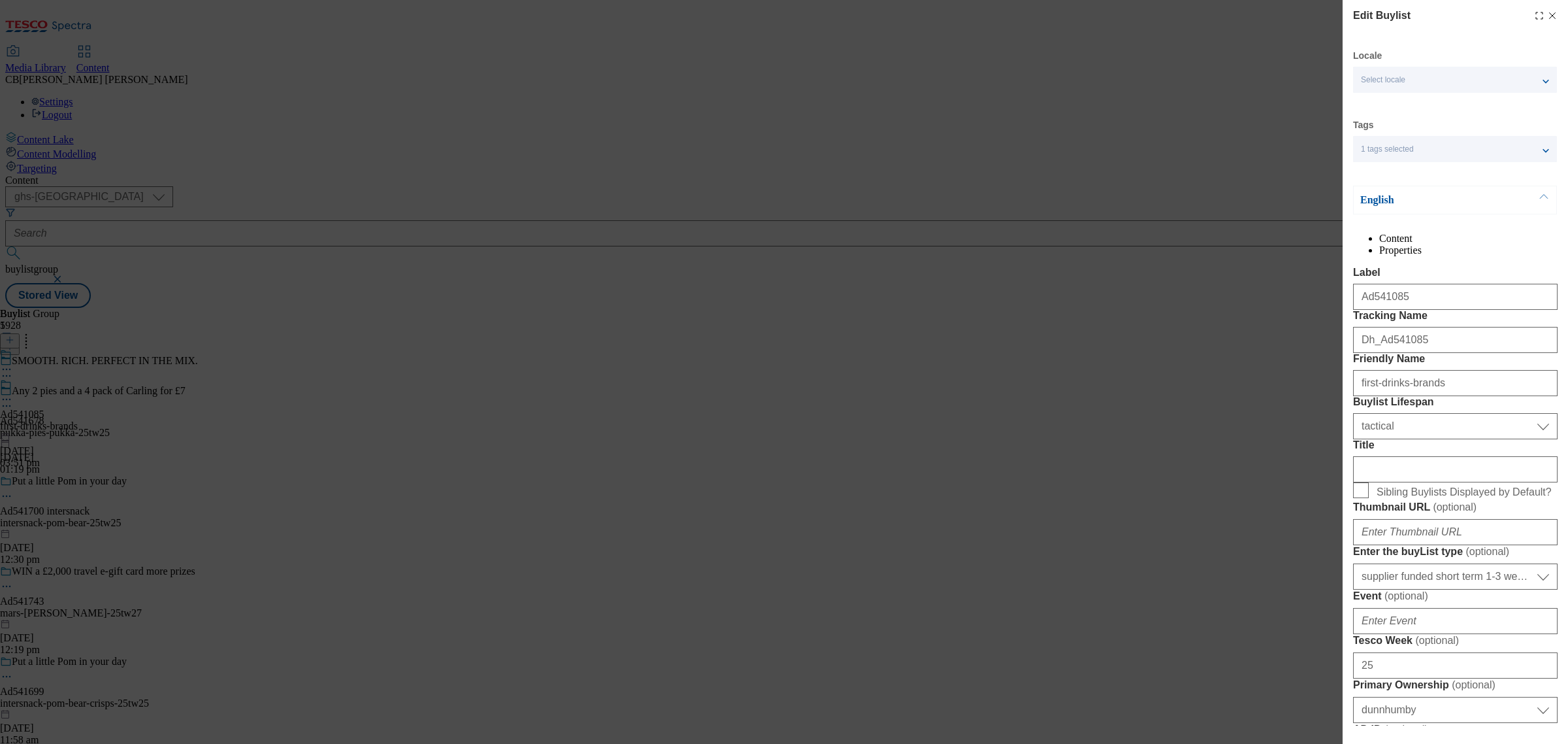
select select "Banner"
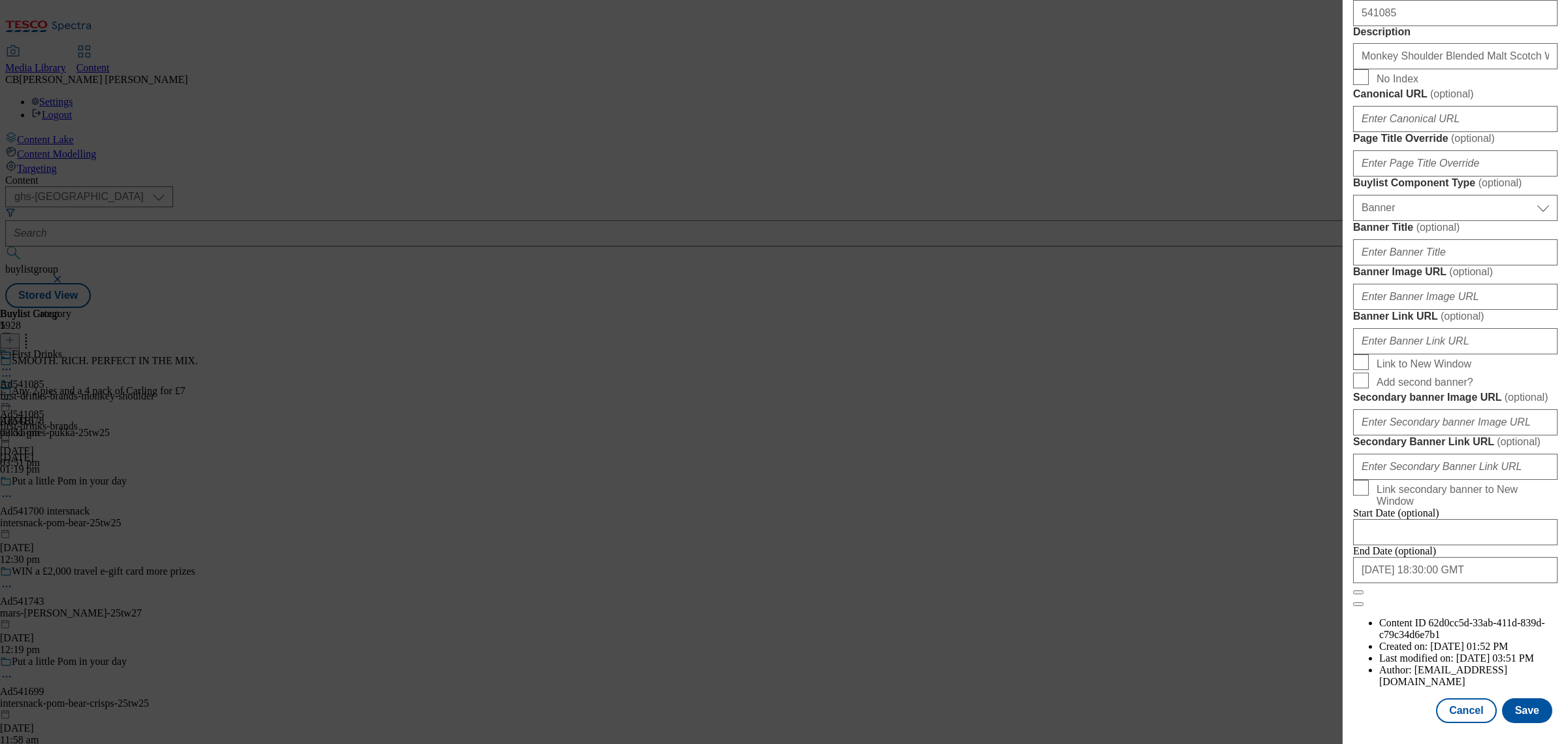
scroll to position [1074, 0]
click at [1438, 310] on input "Banner Image URL ( optional )" at bounding box center [1455, 297] width 205 height 26
paste input "https://digitalcontent.api.tesco.com/v2/media/ghs-mktg/4049f253-886a-4627-a131-…"
type input "https://digitalcontent.api.tesco.com/v2/media/ghs-mktg/4049f253-886a-4627-a131-…"
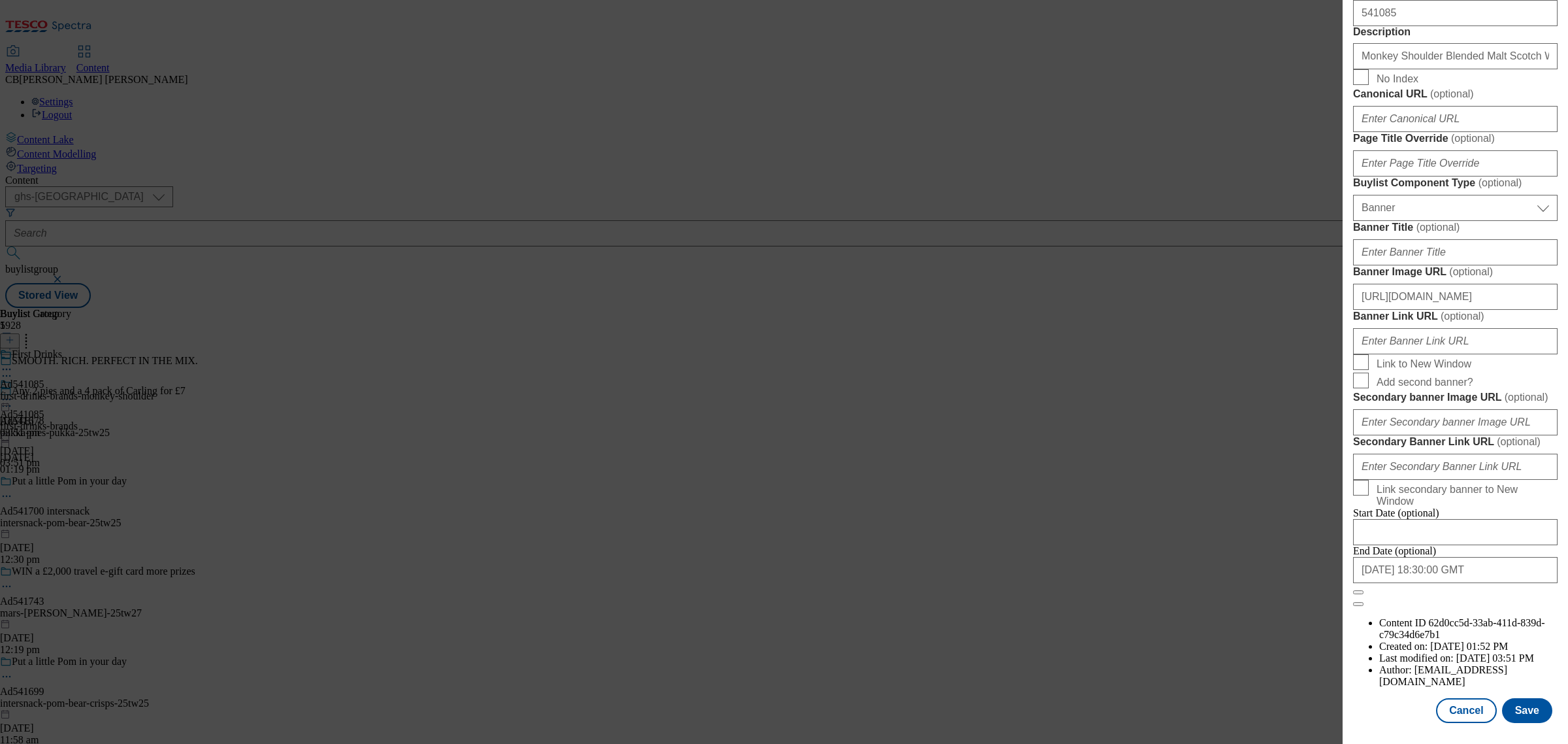
click at [1548, 335] on div "Edit Buylist Locale Select locale English Welsh Tags 1 tags selected fnf market…" at bounding box center [1455, 363] width 225 height 725
click at [1510, 698] on button "Save" at bounding box center [1527, 710] width 51 height 24
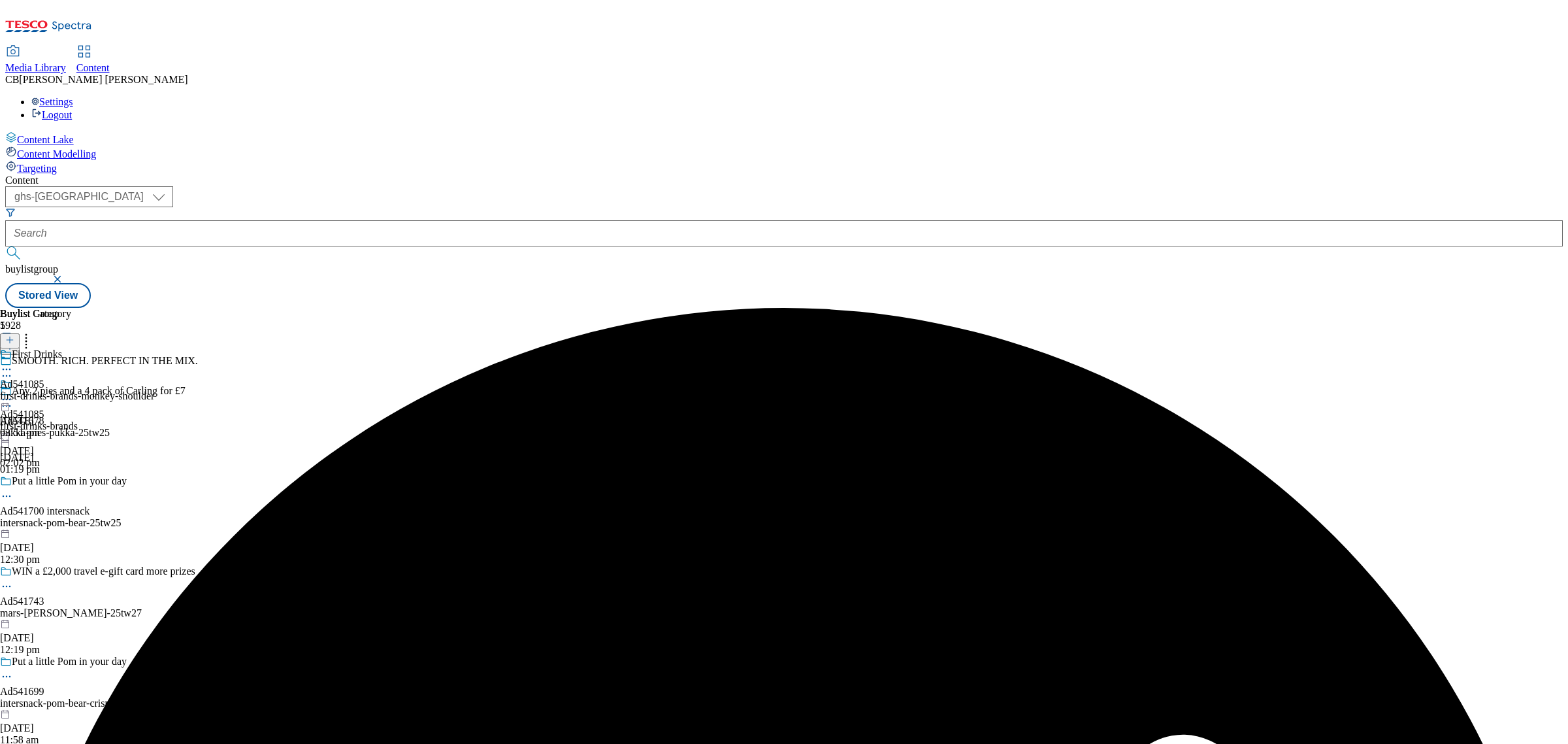
click at [13, 393] on icon at bounding box center [7, 399] width 13 height 13
click at [71, 482] on span "Preview" at bounding box center [55, 487] width 31 height 9
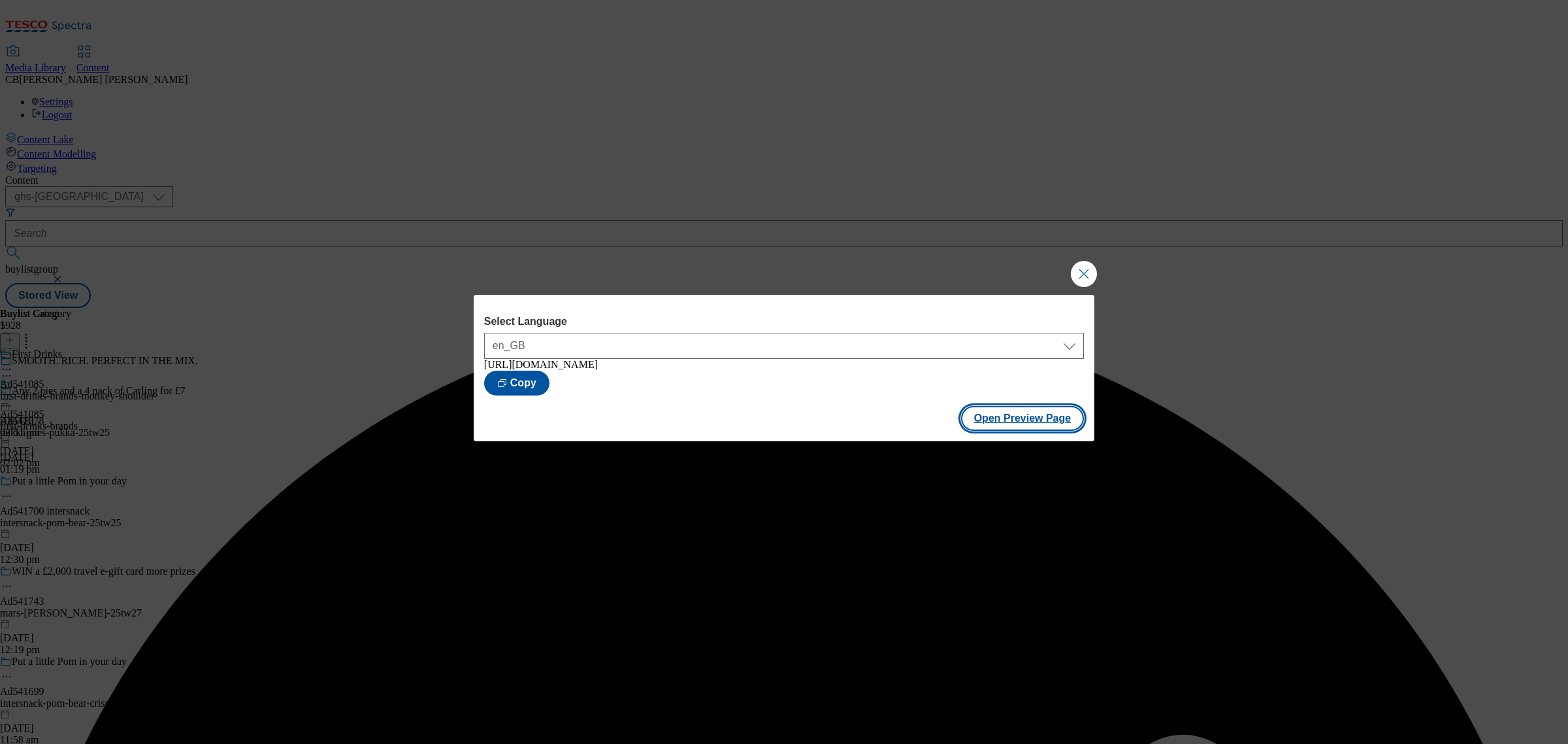
click at [1004, 423] on button "Open Preview Page" at bounding box center [1022, 418] width 123 height 24
click at [1076, 275] on button "Close Modal" at bounding box center [1084, 274] width 26 height 26
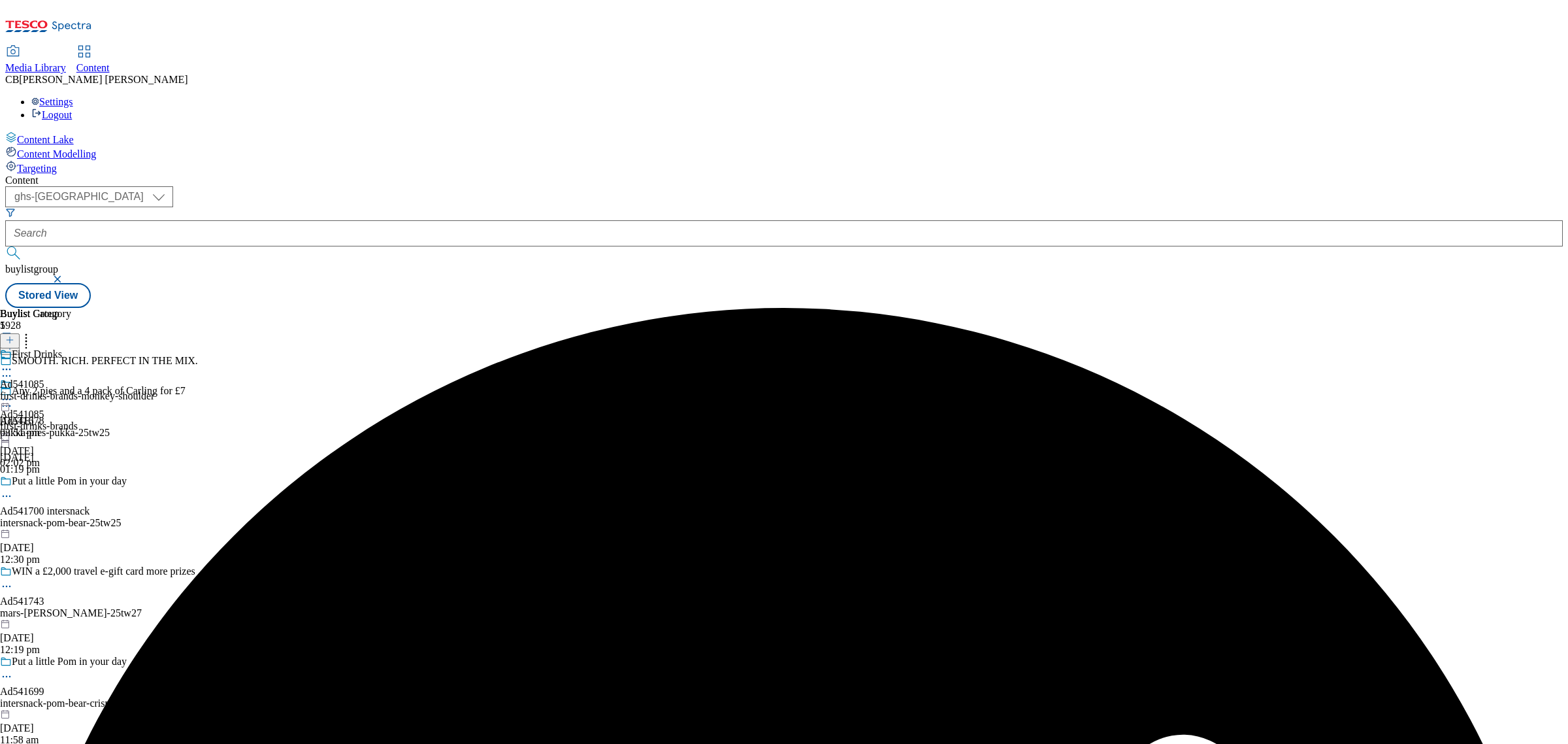
click at [13, 393] on icon at bounding box center [7, 399] width 13 height 13
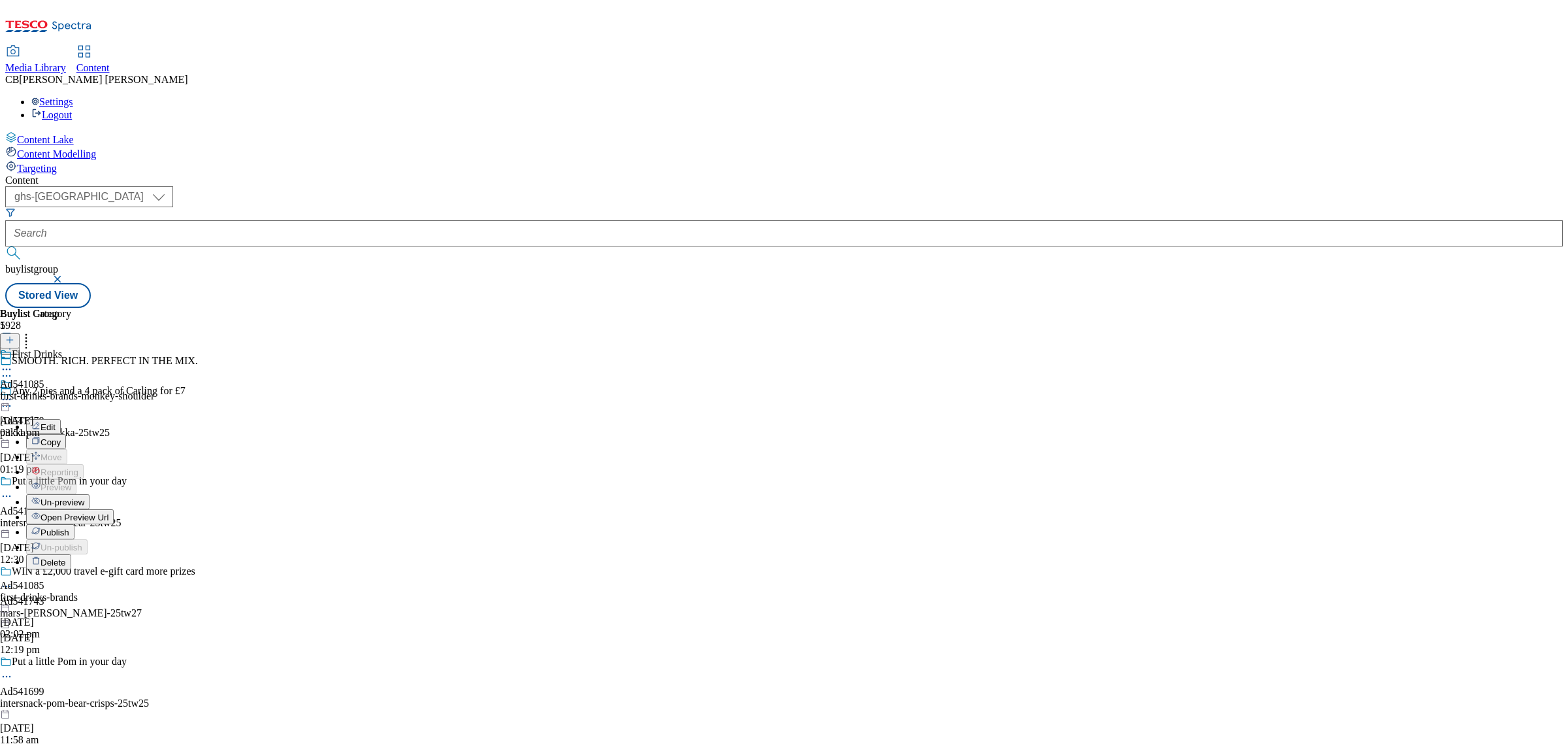
click at [69, 527] on span "Publish" at bounding box center [54, 532] width 29 height 9
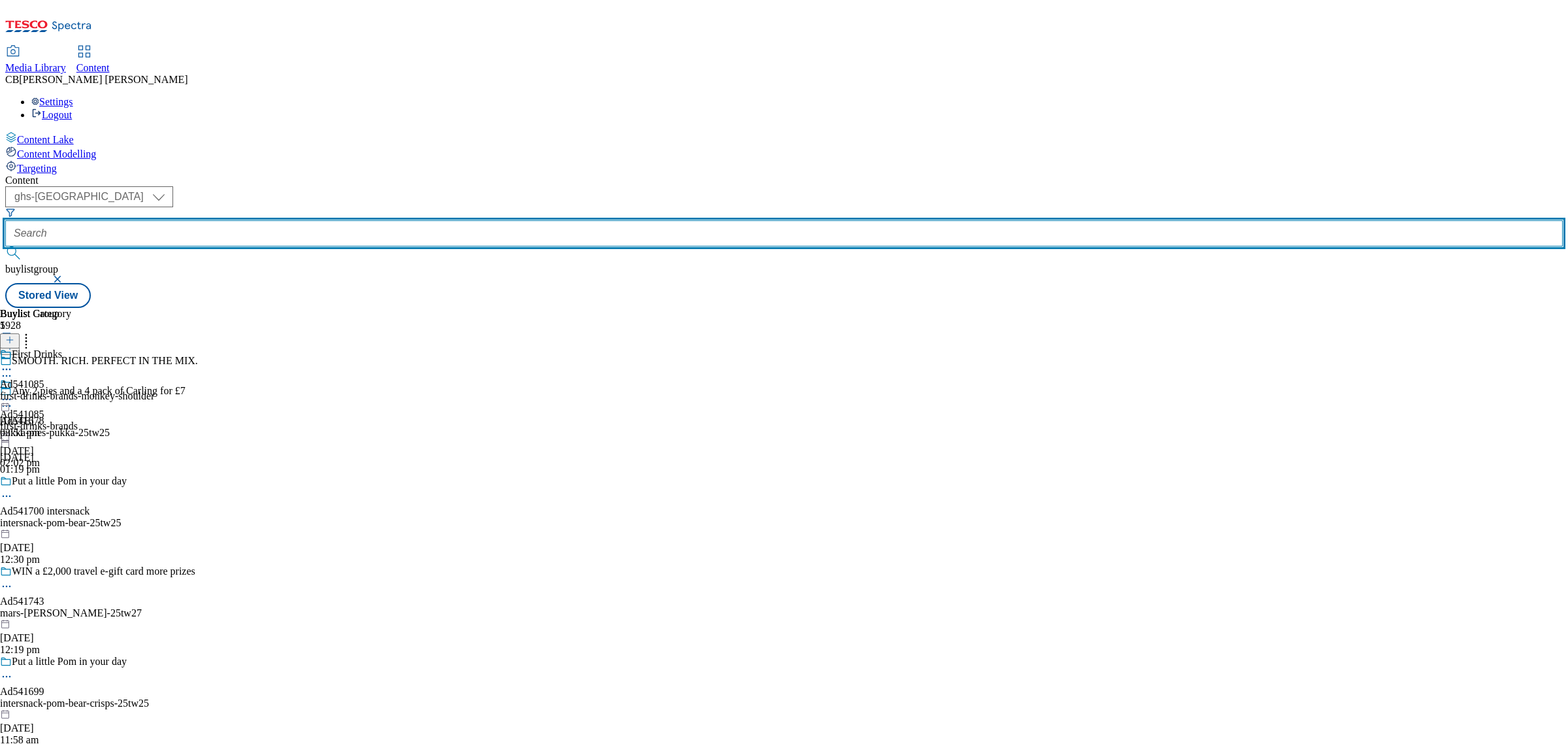
click at [313, 220] on input "text" at bounding box center [784, 233] width 1558 height 26
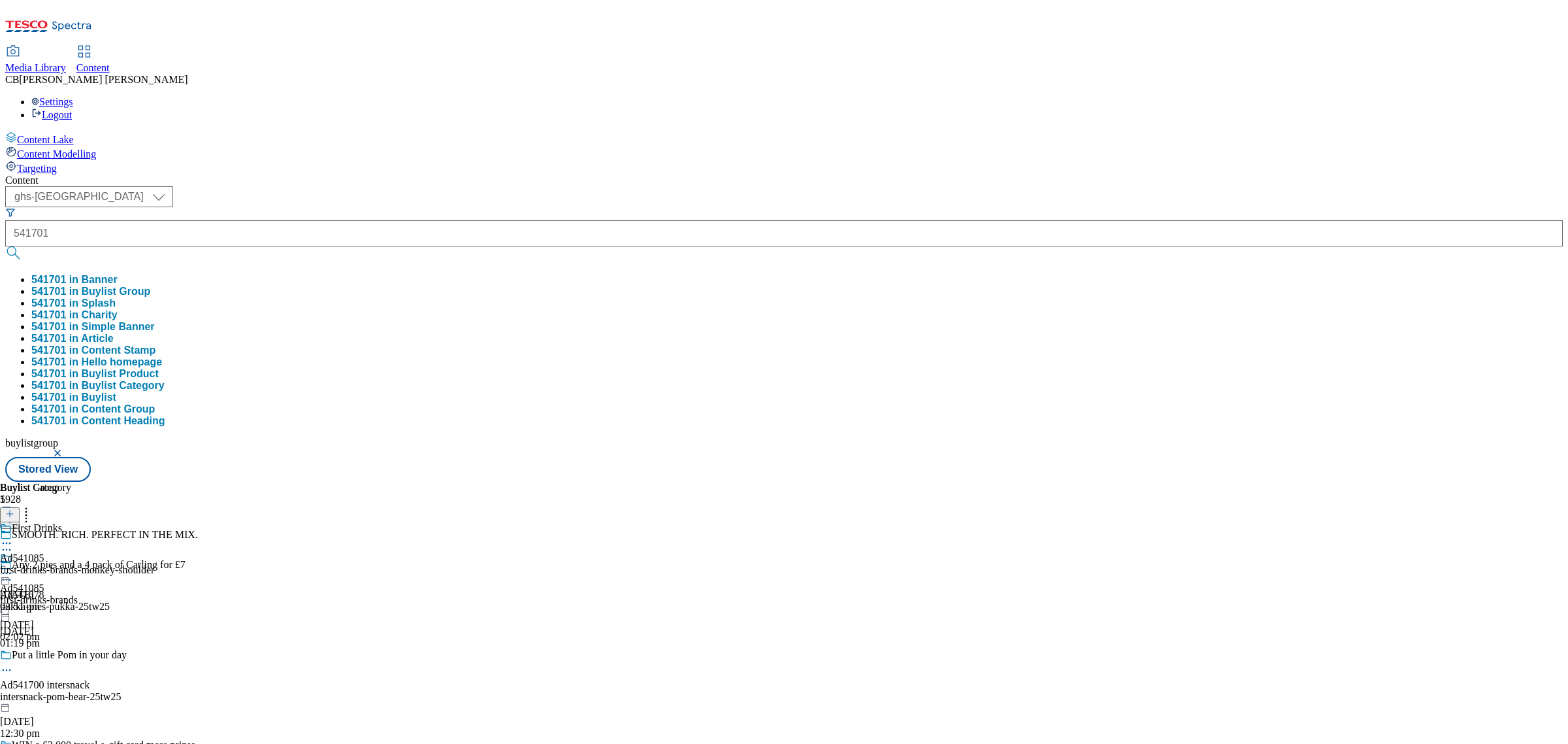
click at [150, 286] on button "541701 in Buylist Group" at bounding box center [90, 291] width 119 height 12
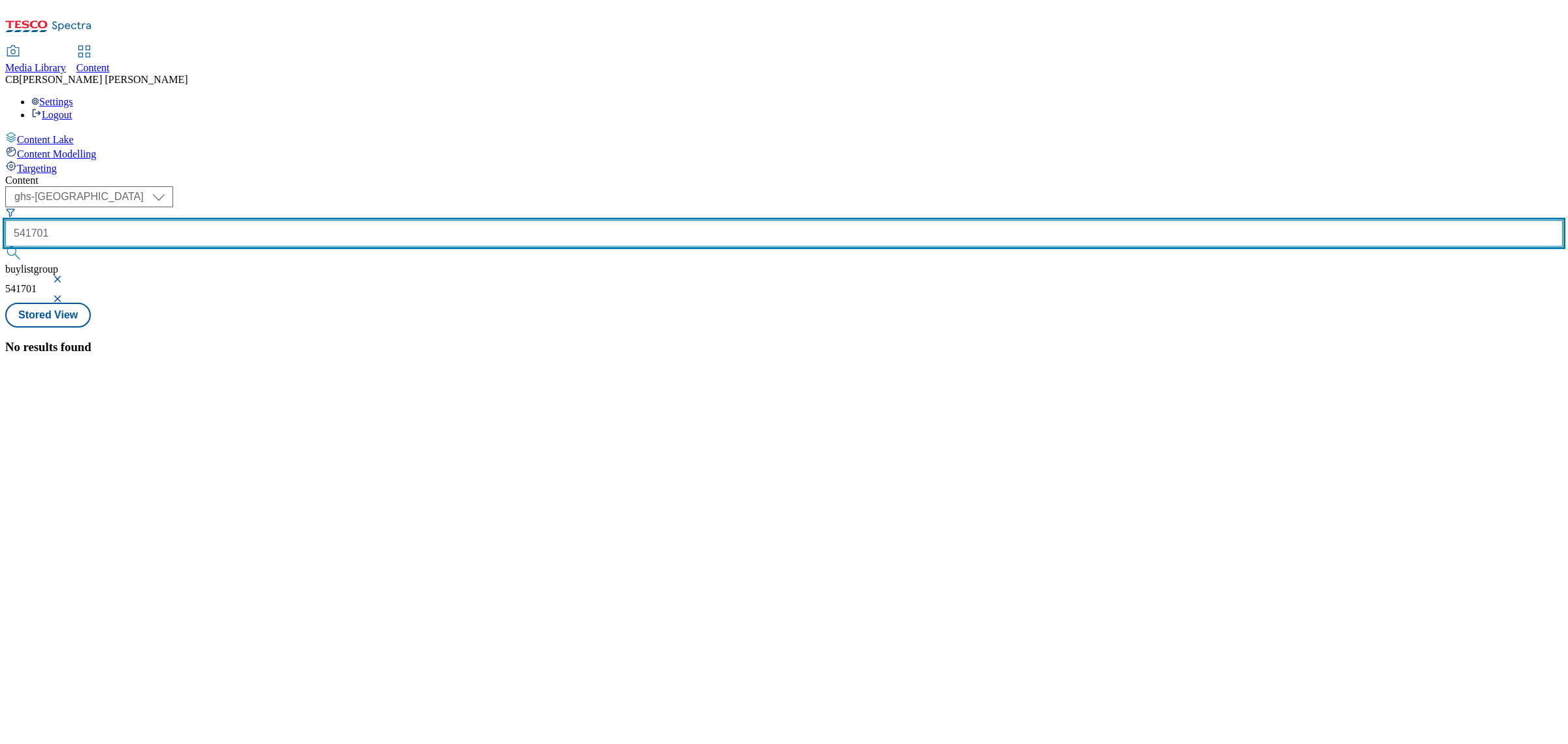
click at [283, 220] on input "541701" at bounding box center [784, 233] width 1558 height 26
click at [333, 220] on input "ad541701" at bounding box center [784, 233] width 1558 height 26
type input "ad541701"
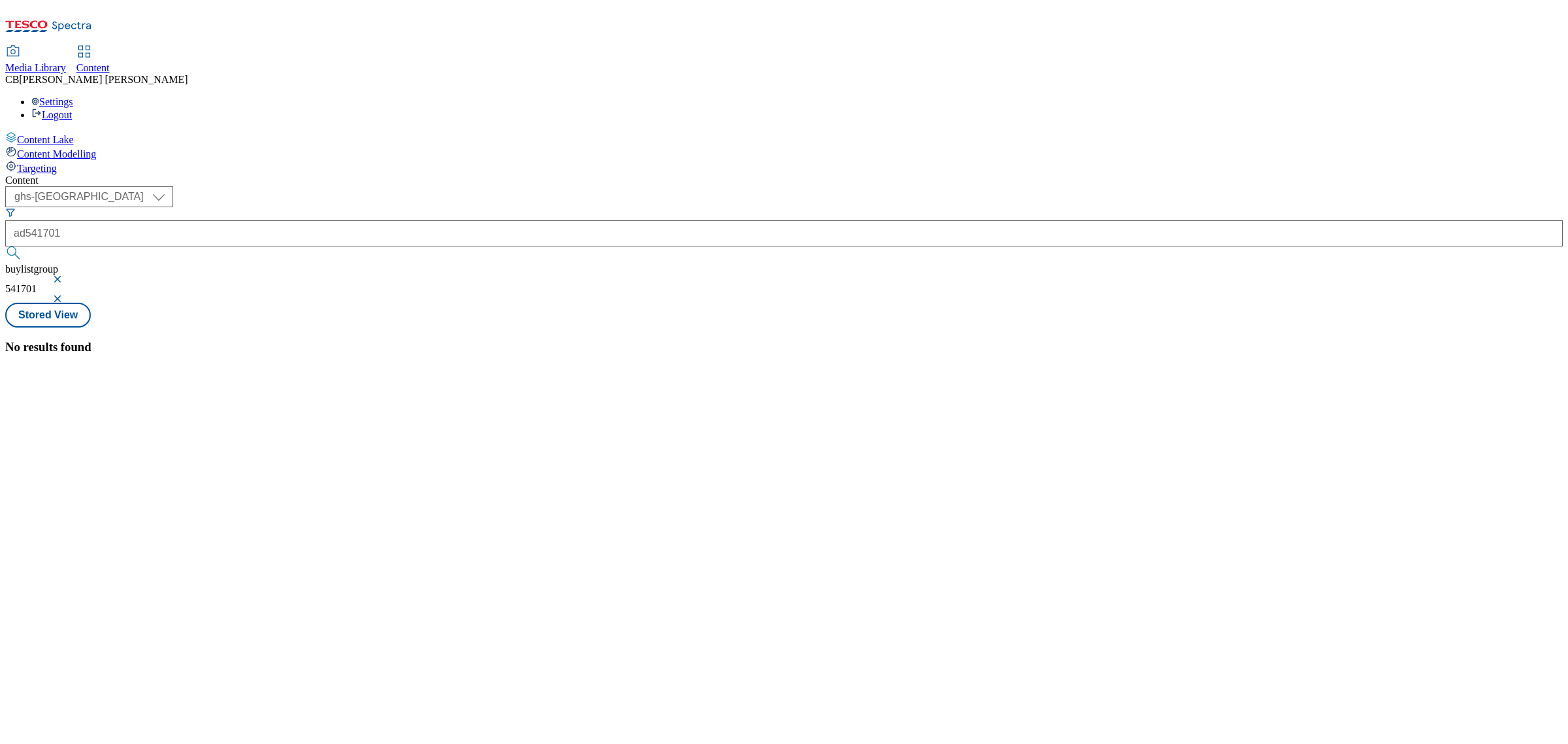
drag, startPoint x: 445, startPoint y: 98, endPoint x: 453, endPoint y: 102, distance: 8.9
click at [66, 275] on button "button" at bounding box center [59, 279] width 13 height 8
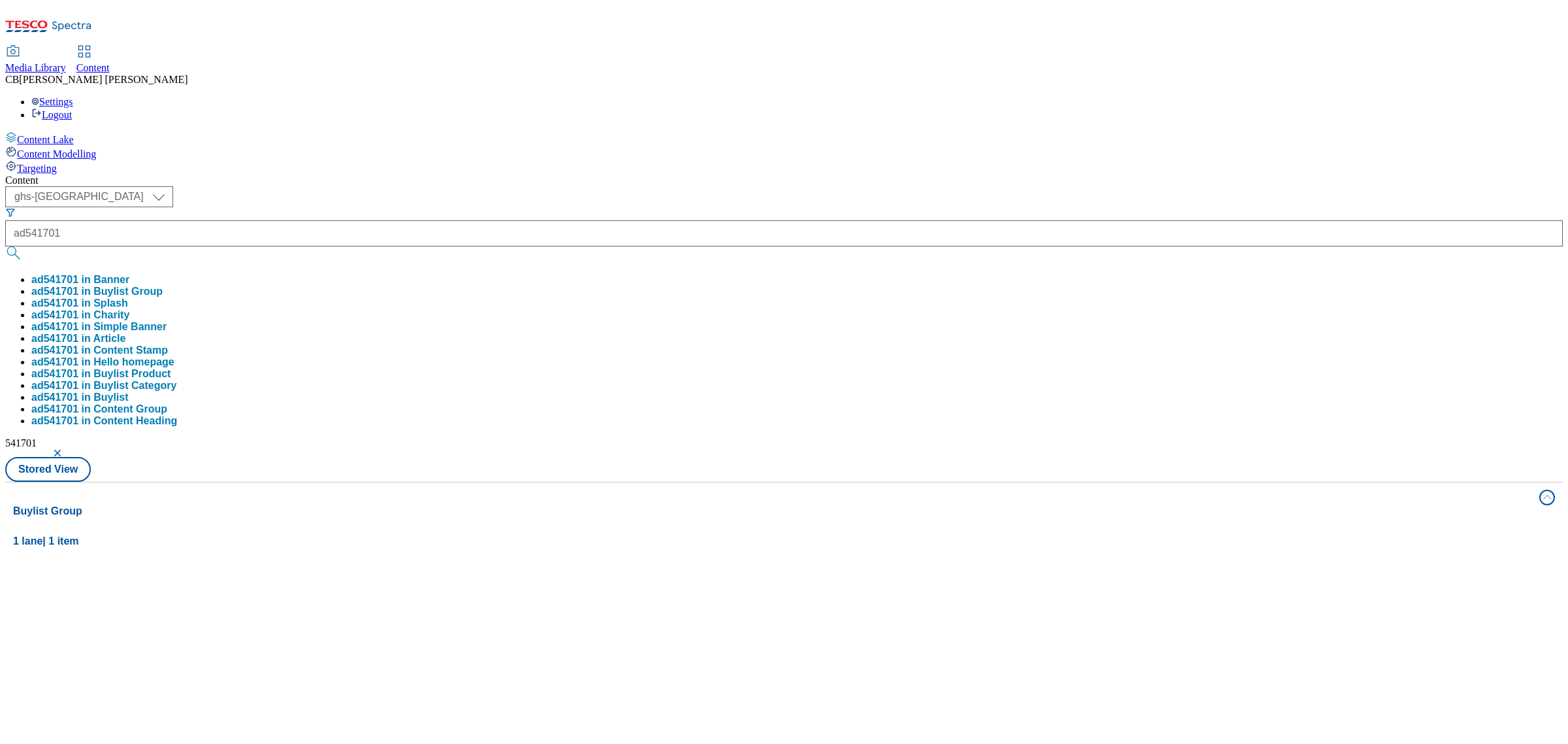
click at [66, 449] on button "button" at bounding box center [59, 453] width 13 height 8
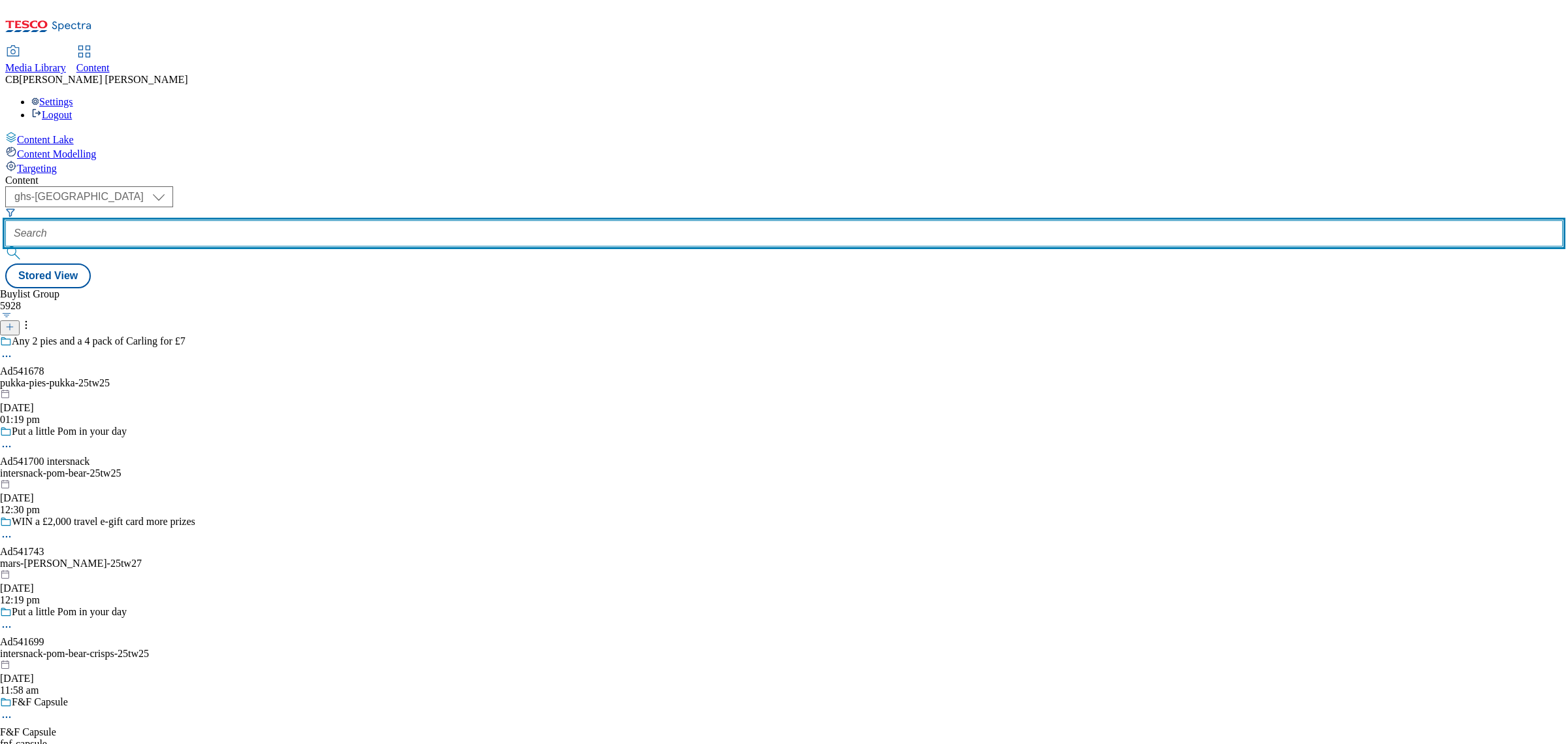
click at [295, 220] on input "text" at bounding box center [784, 233] width 1558 height 26
paste input "ad541701"
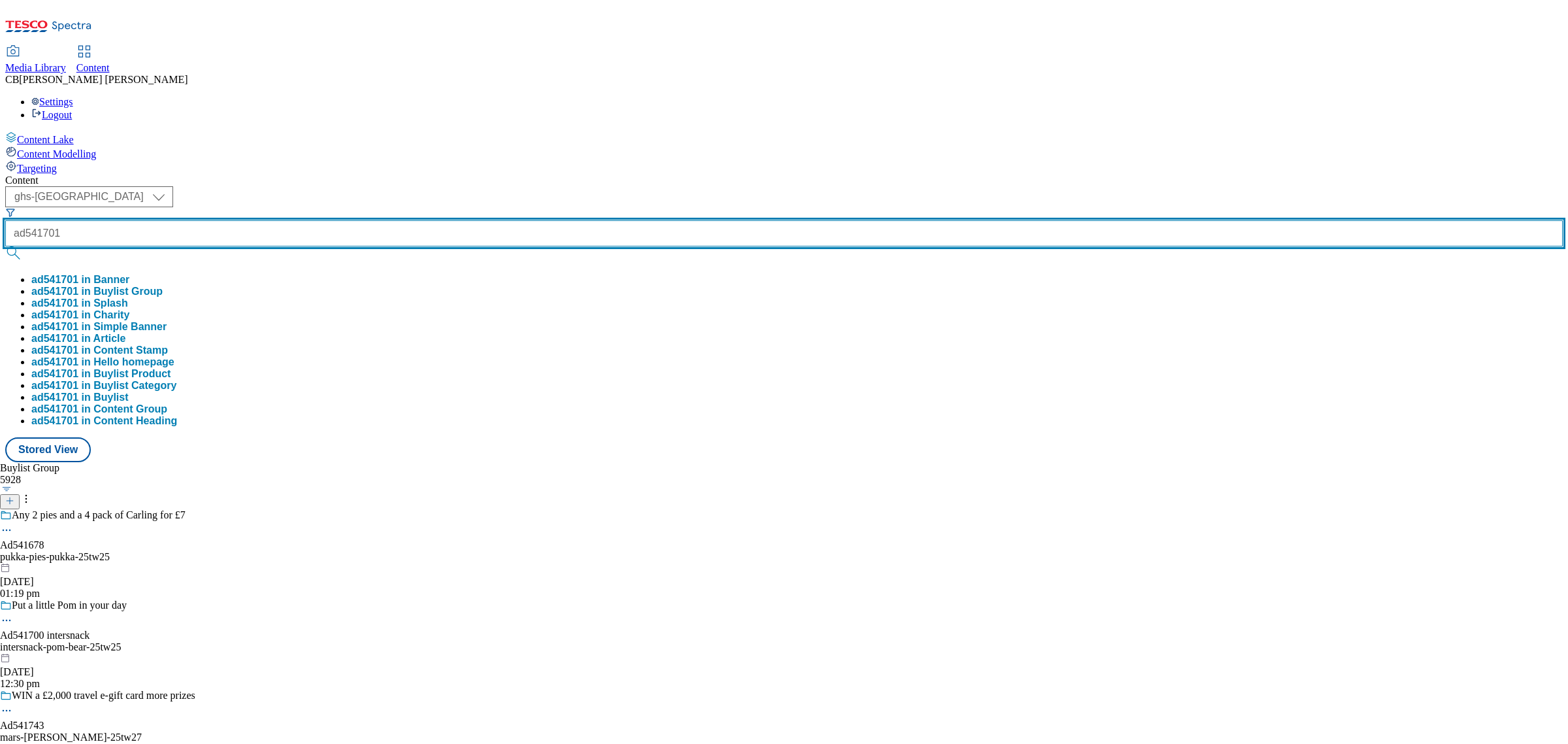
type input "ad541701"
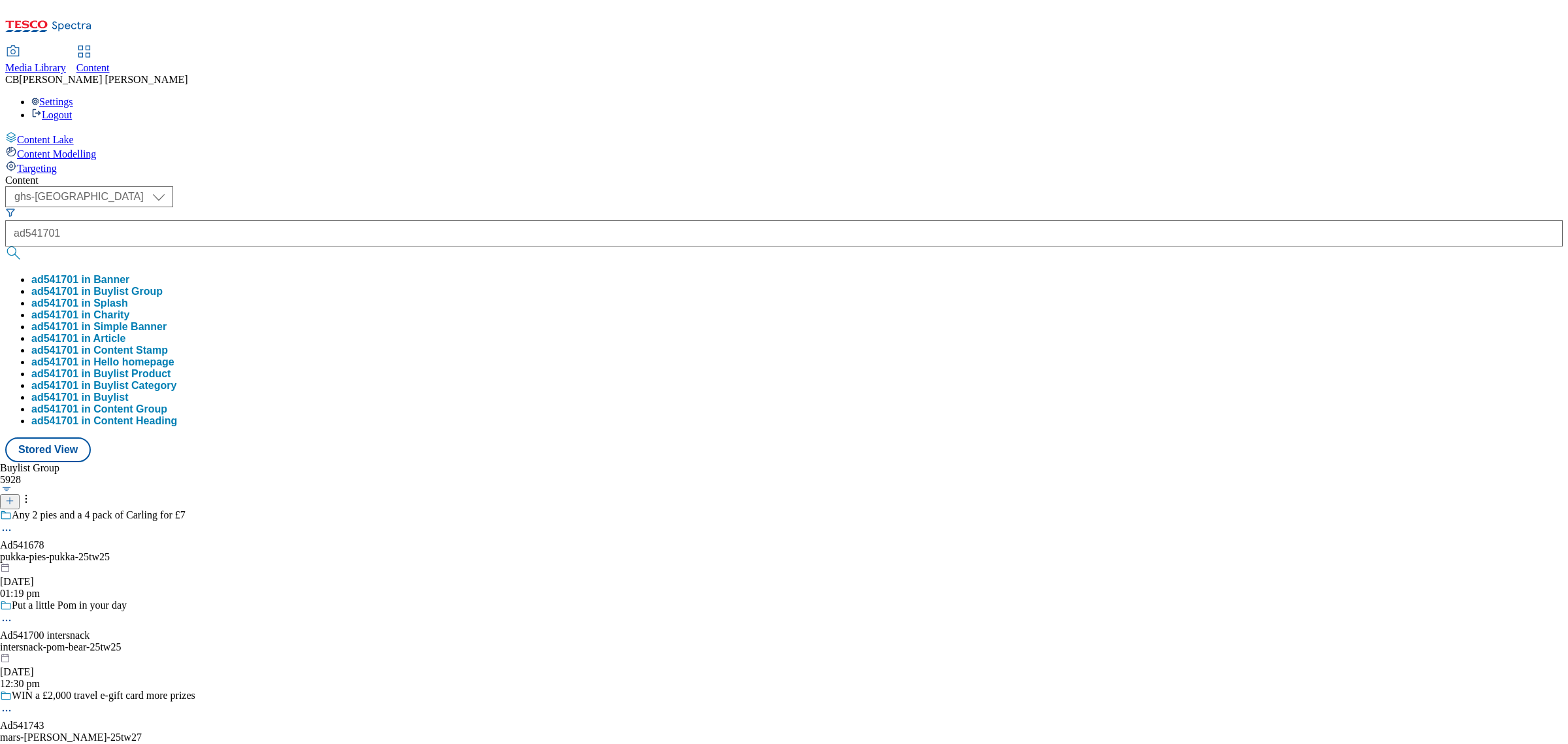
click at [162, 286] on button "ad541701 in Buylist Group" at bounding box center [97, 291] width 131 height 12
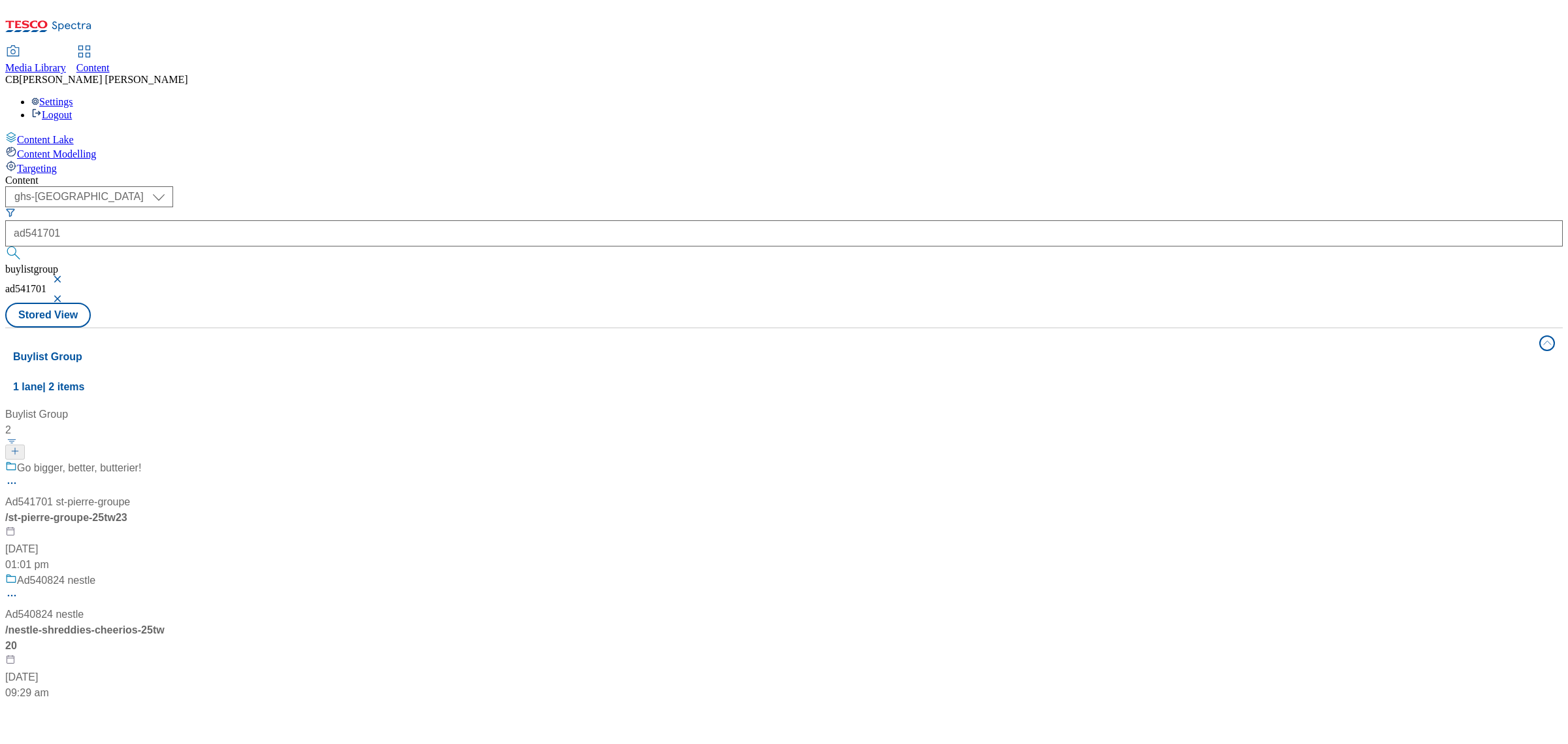
click at [168, 460] on div "Go bigger, better, butterier! Ad541701 st-pierre-groupe / st-pierre-groupe-25tw…" at bounding box center [87, 517] width 163 height 113
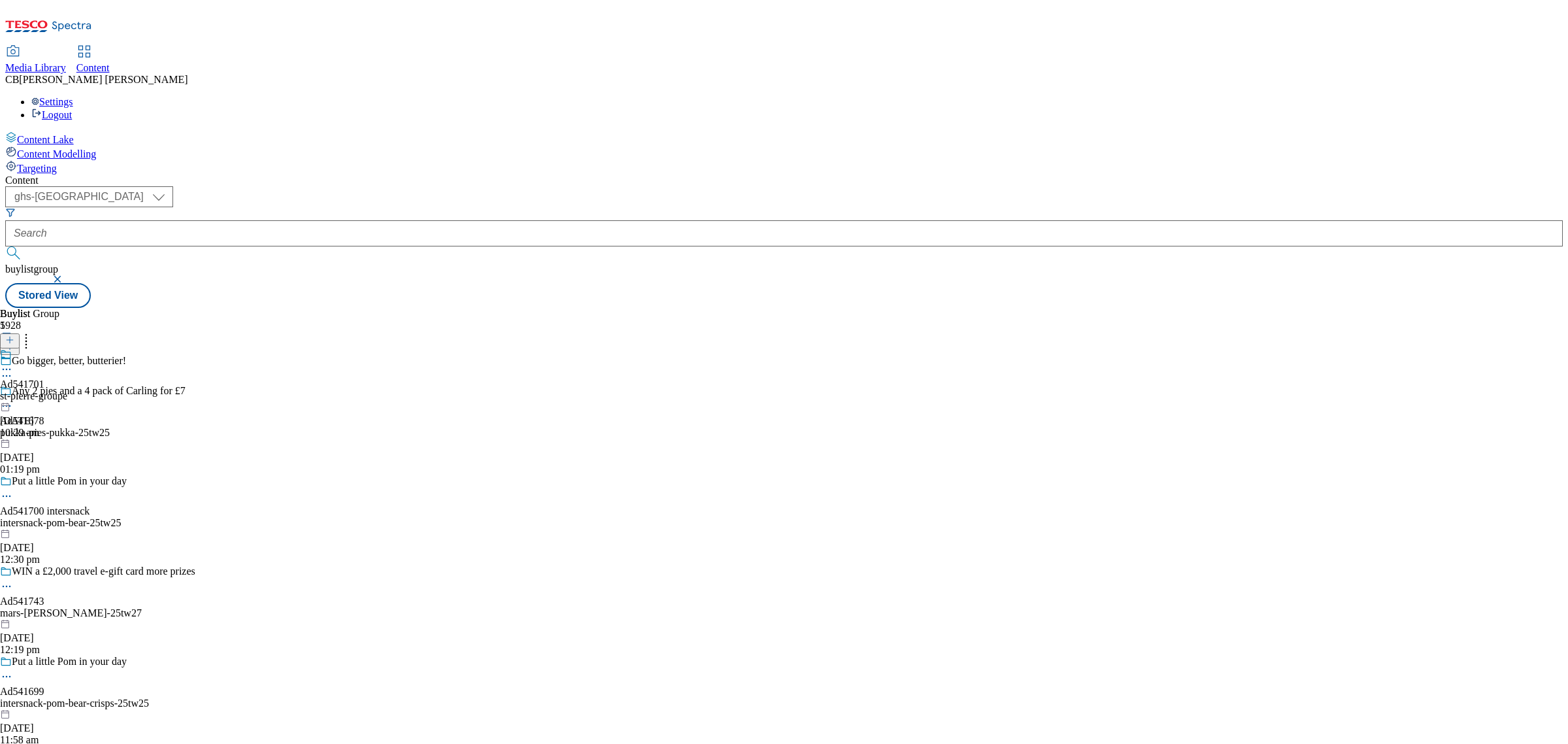
click at [13, 363] on icon at bounding box center [7, 369] width 13 height 13
click at [83, 512] on span "Un-publish" at bounding box center [61, 517] width 42 height 9
click at [66, 275] on button "button" at bounding box center [59, 279] width 13 height 8
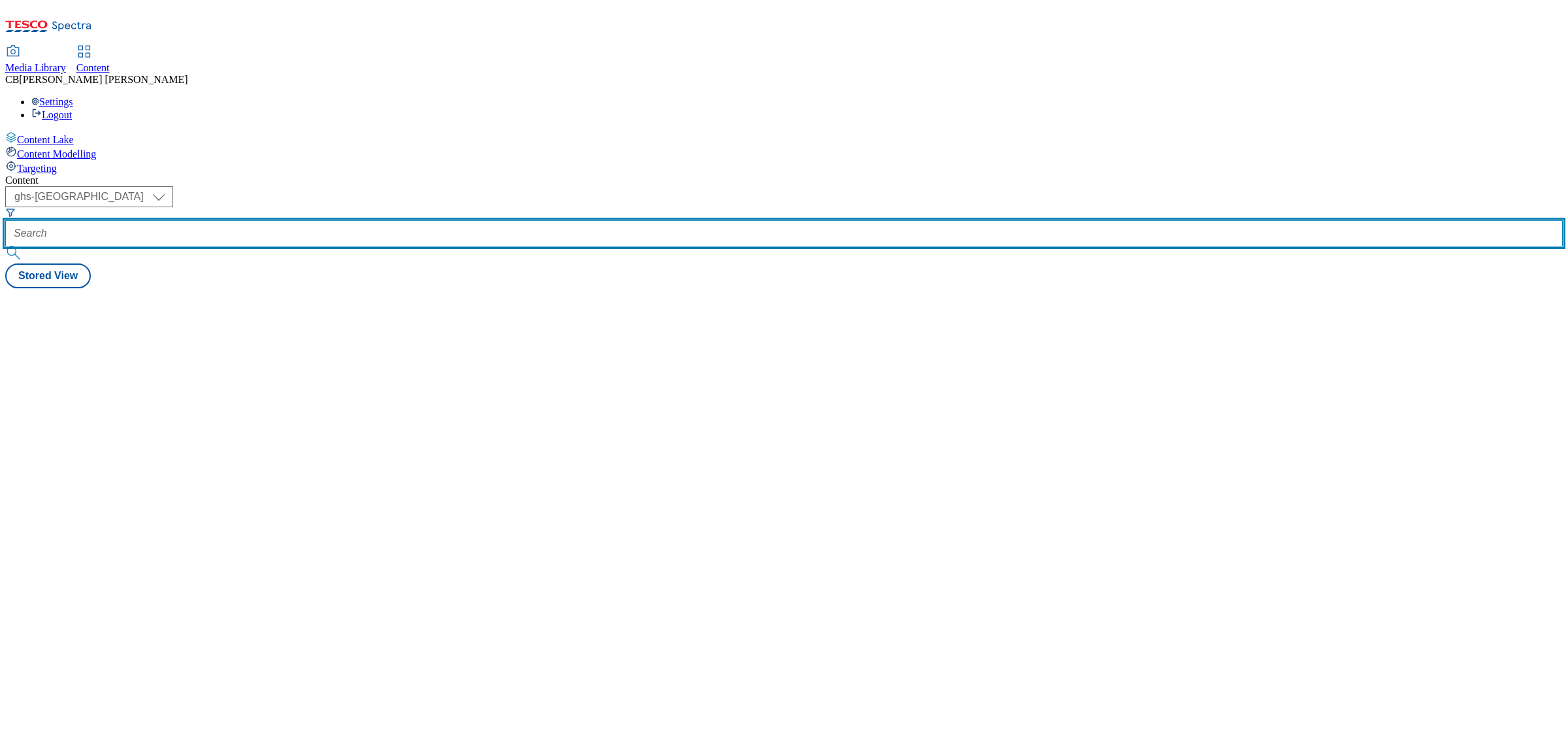
click at [317, 220] on input "text" at bounding box center [784, 233] width 1558 height 26
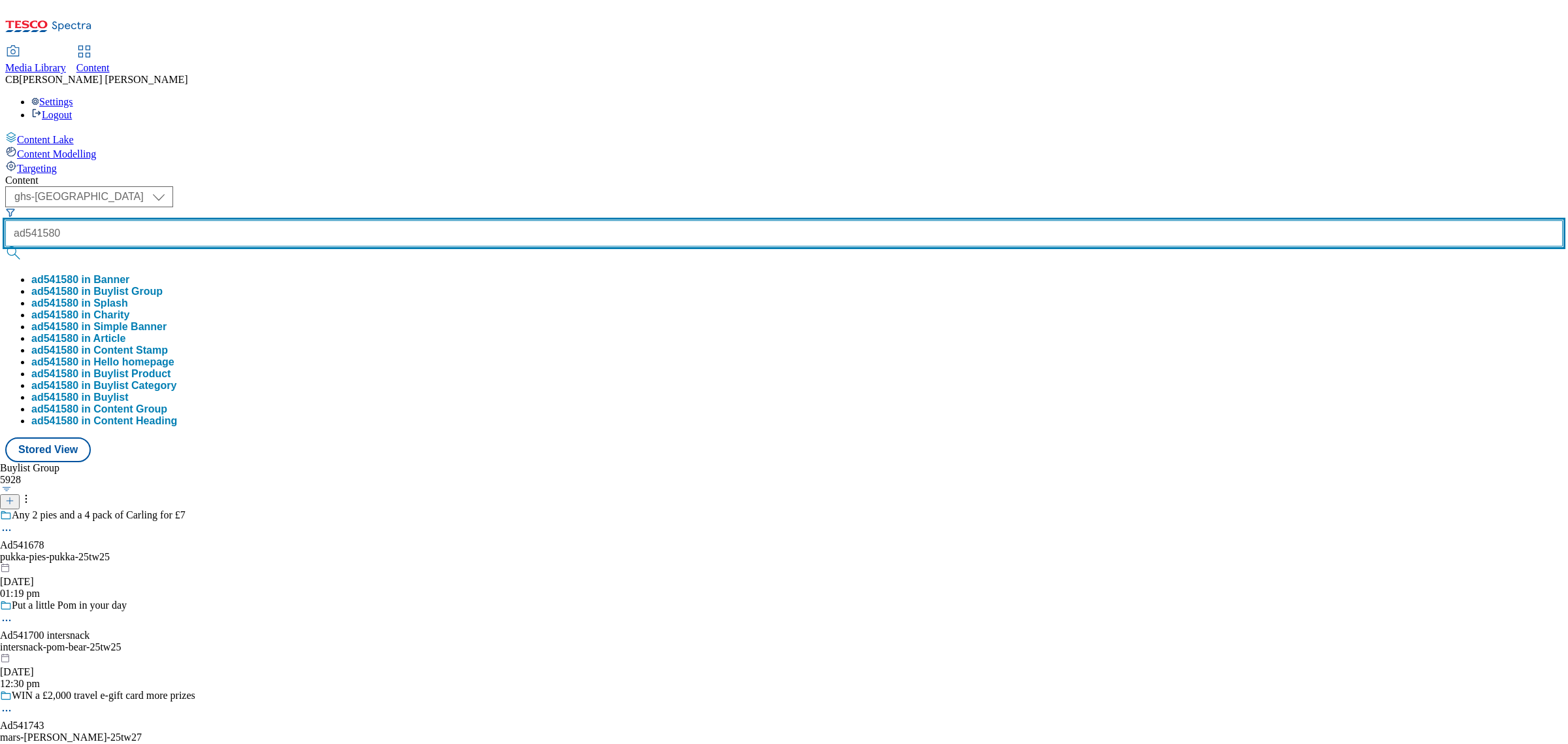
type input "ad541580"
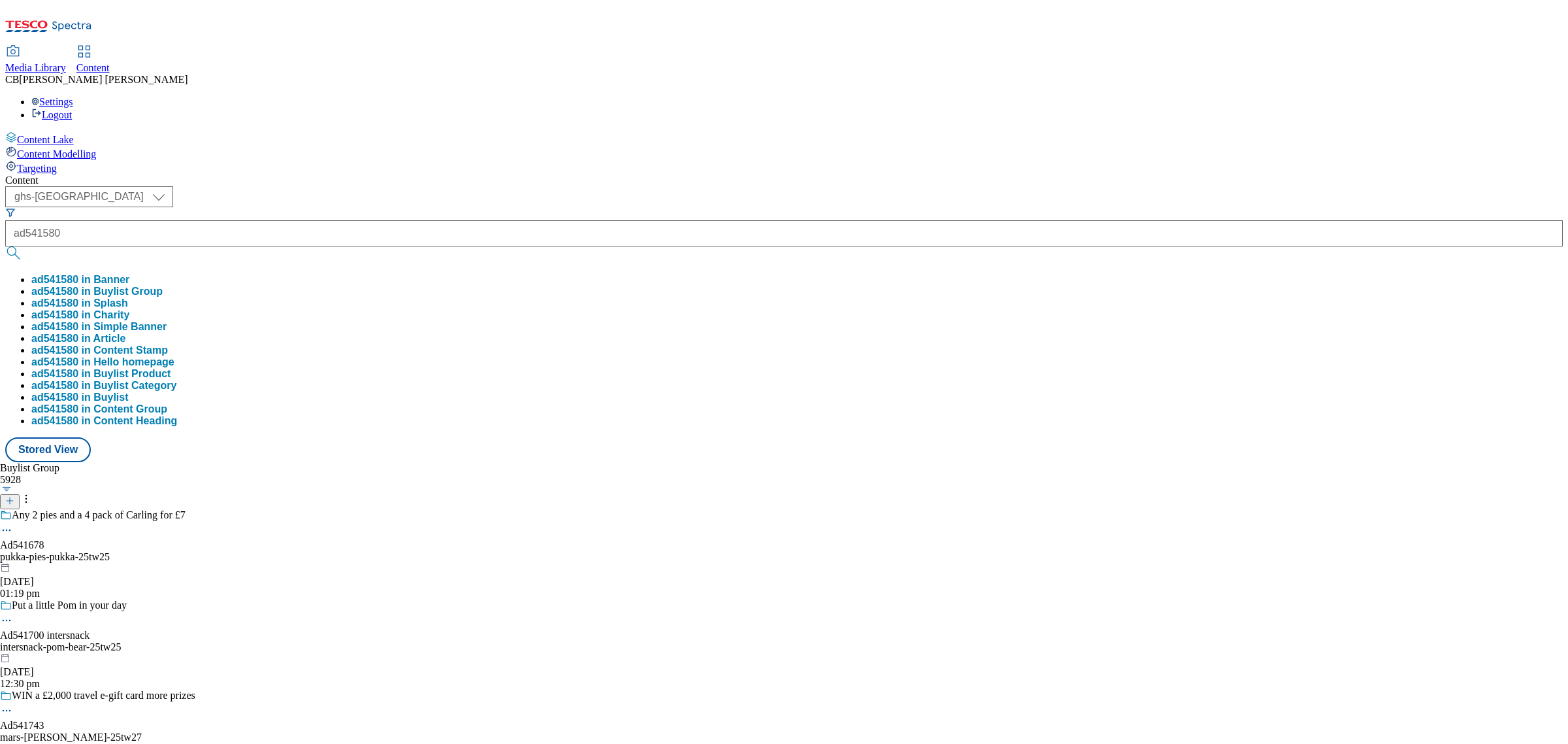
click at [162, 286] on button "ad541580 in Buylist Group" at bounding box center [97, 291] width 131 height 12
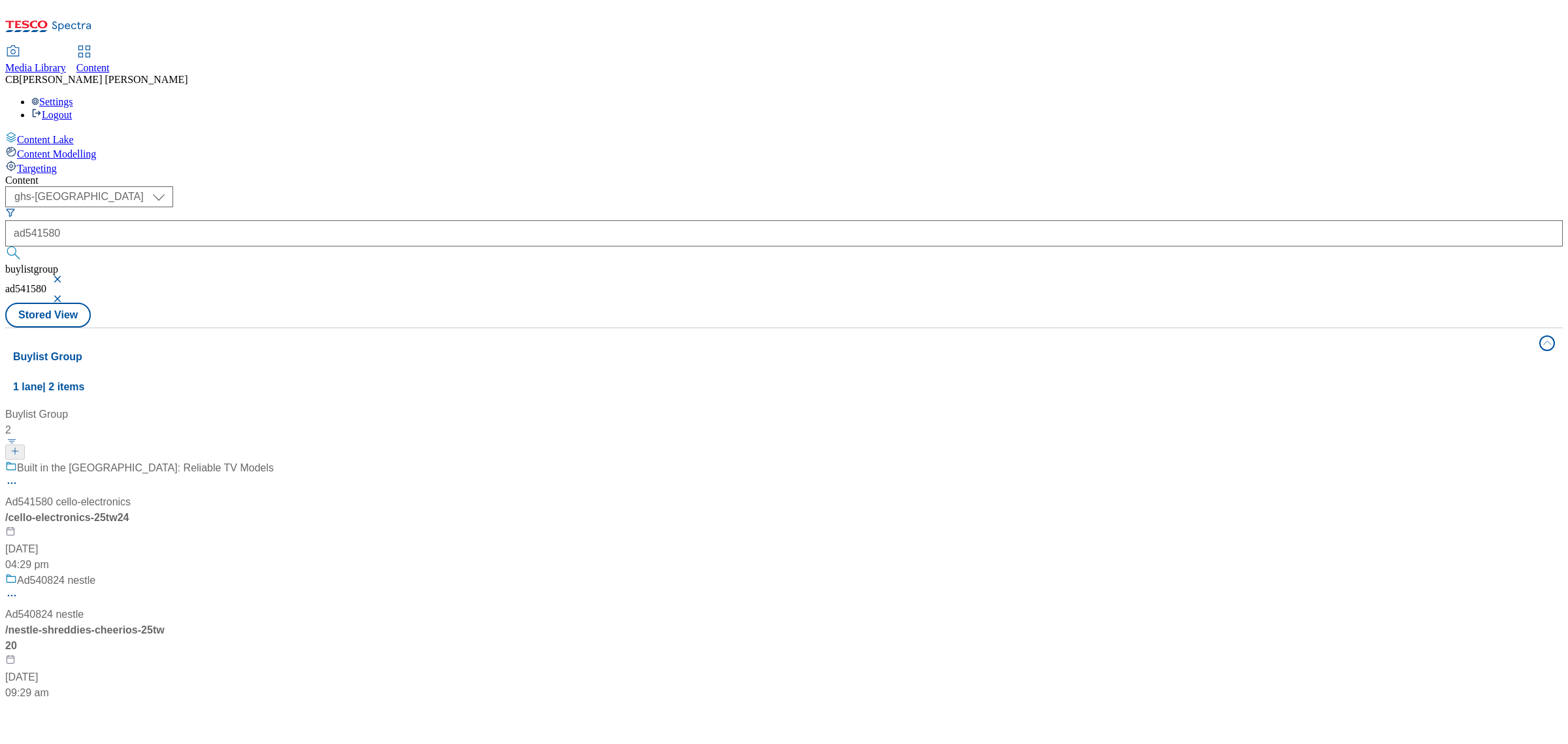
click at [273, 460] on div "Built in the UK: Reliable TV Models Ad541580 cello-electronics / cello-electron…" at bounding box center [140, 517] width 269 height 113
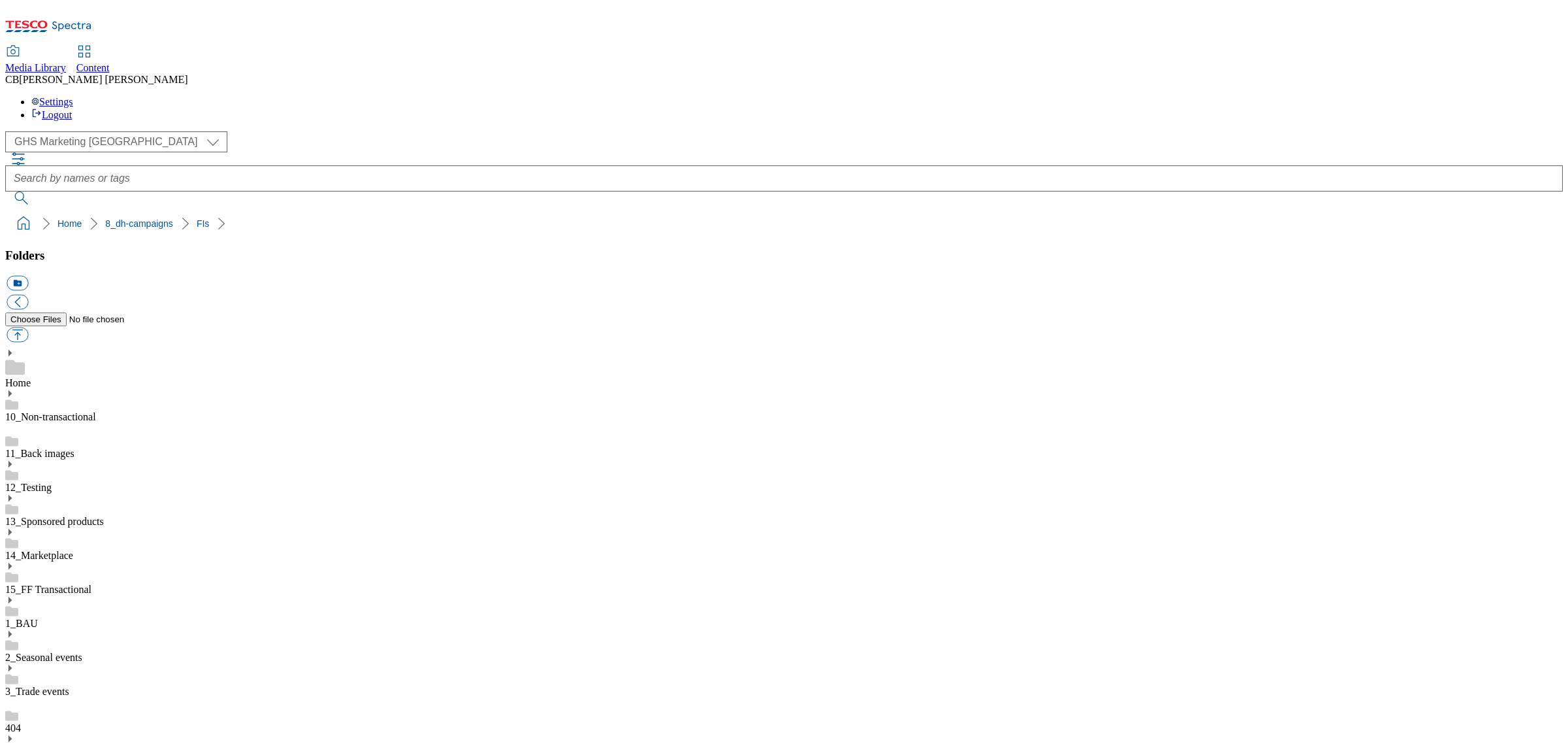
scroll to position [327, 0]
